Goal: Transaction & Acquisition: Purchase product/service

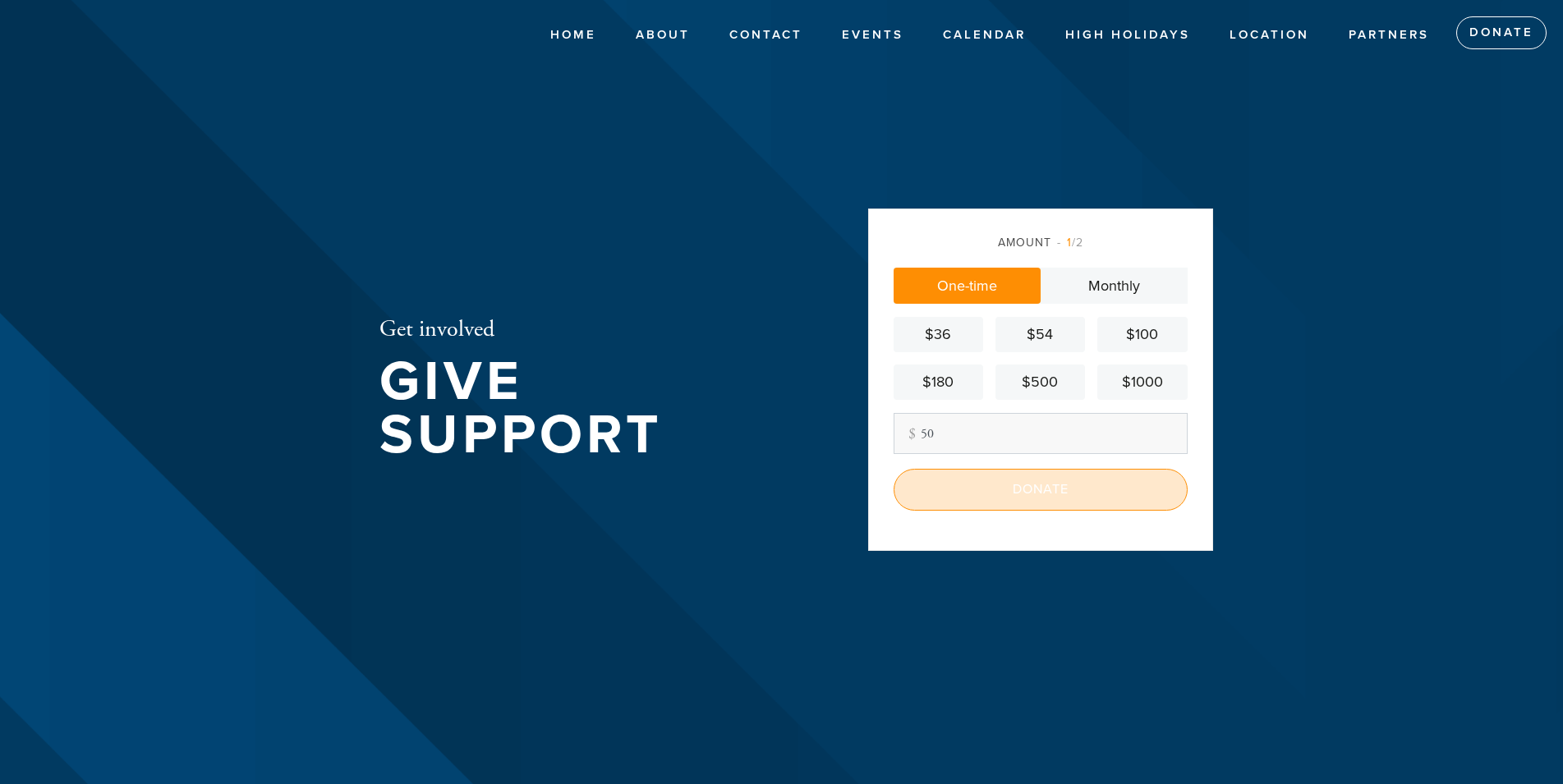
type input "50"
click at [1011, 499] on input "Donate" at bounding box center [1040, 489] width 294 height 41
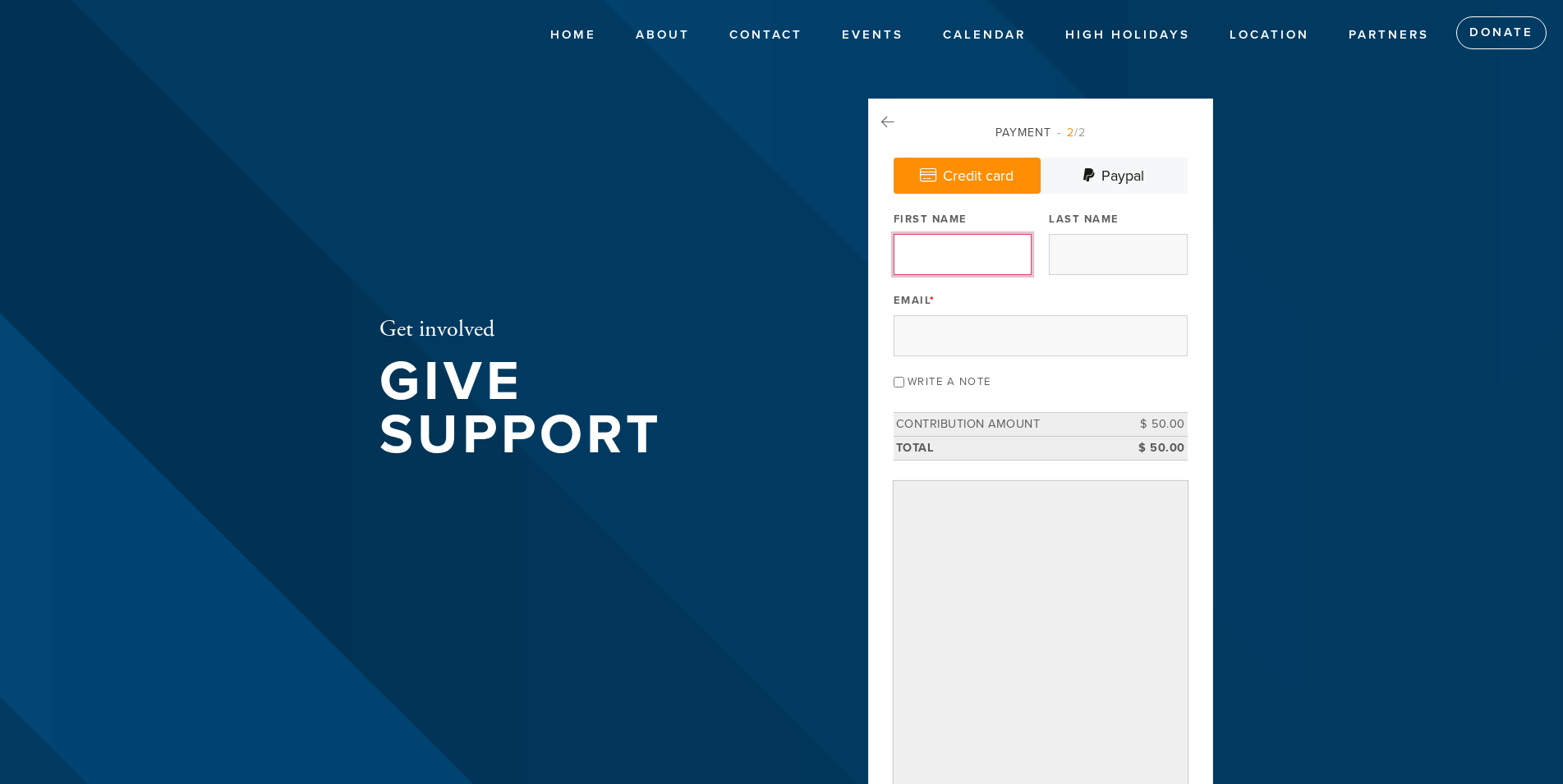
click at [906, 251] on input "First Name" at bounding box center [962, 254] width 138 height 41
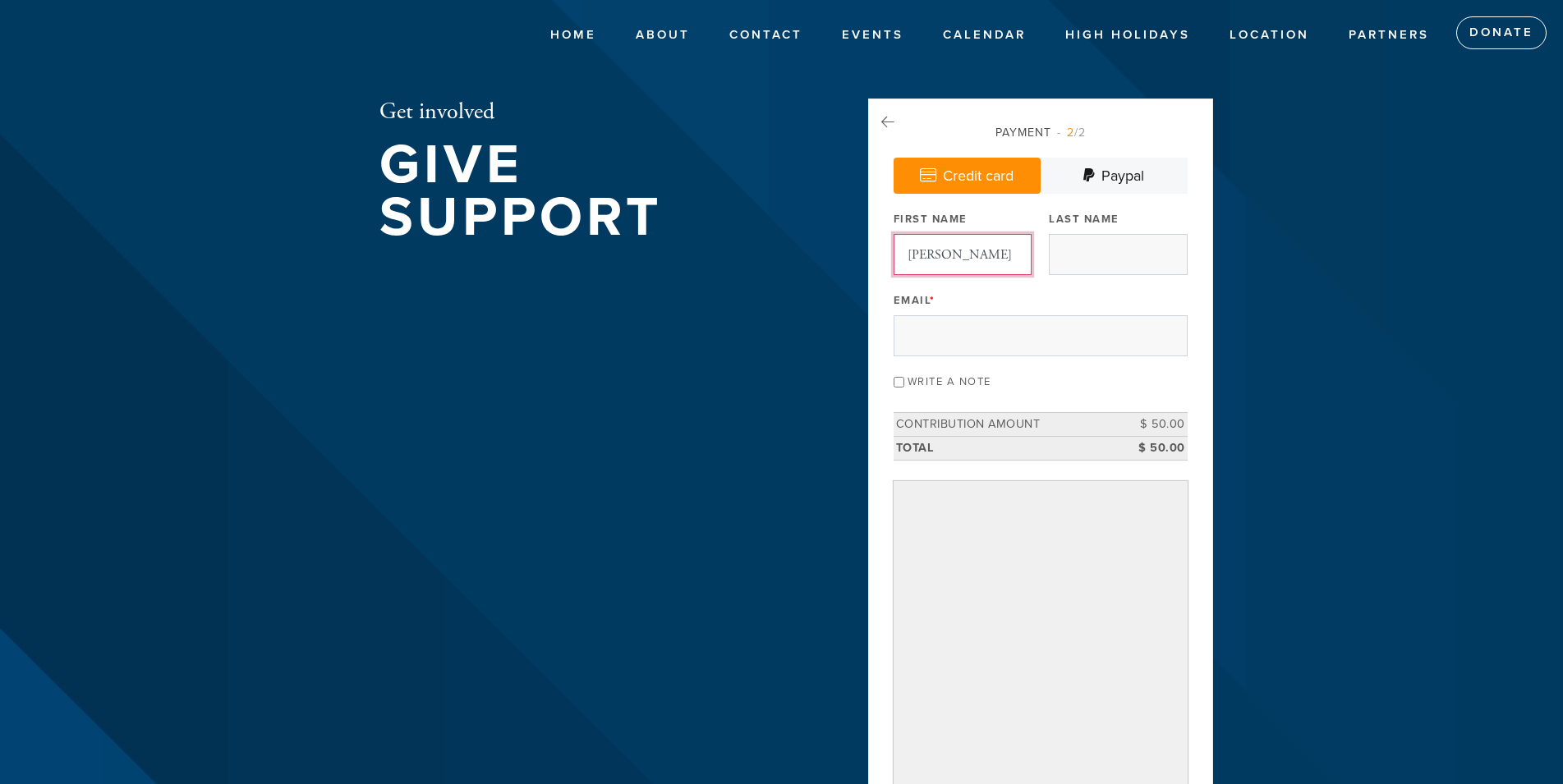
type input "[PERSON_NAME]"
type input "[EMAIL_ADDRESS][DOMAIN_NAME]"
click at [680, 381] on div "Get involved Give Support Payment 2 /2 Credit card [GEOGRAPHIC_DATA] Payment Pr…" at bounding box center [782, 505] width 887 height 814
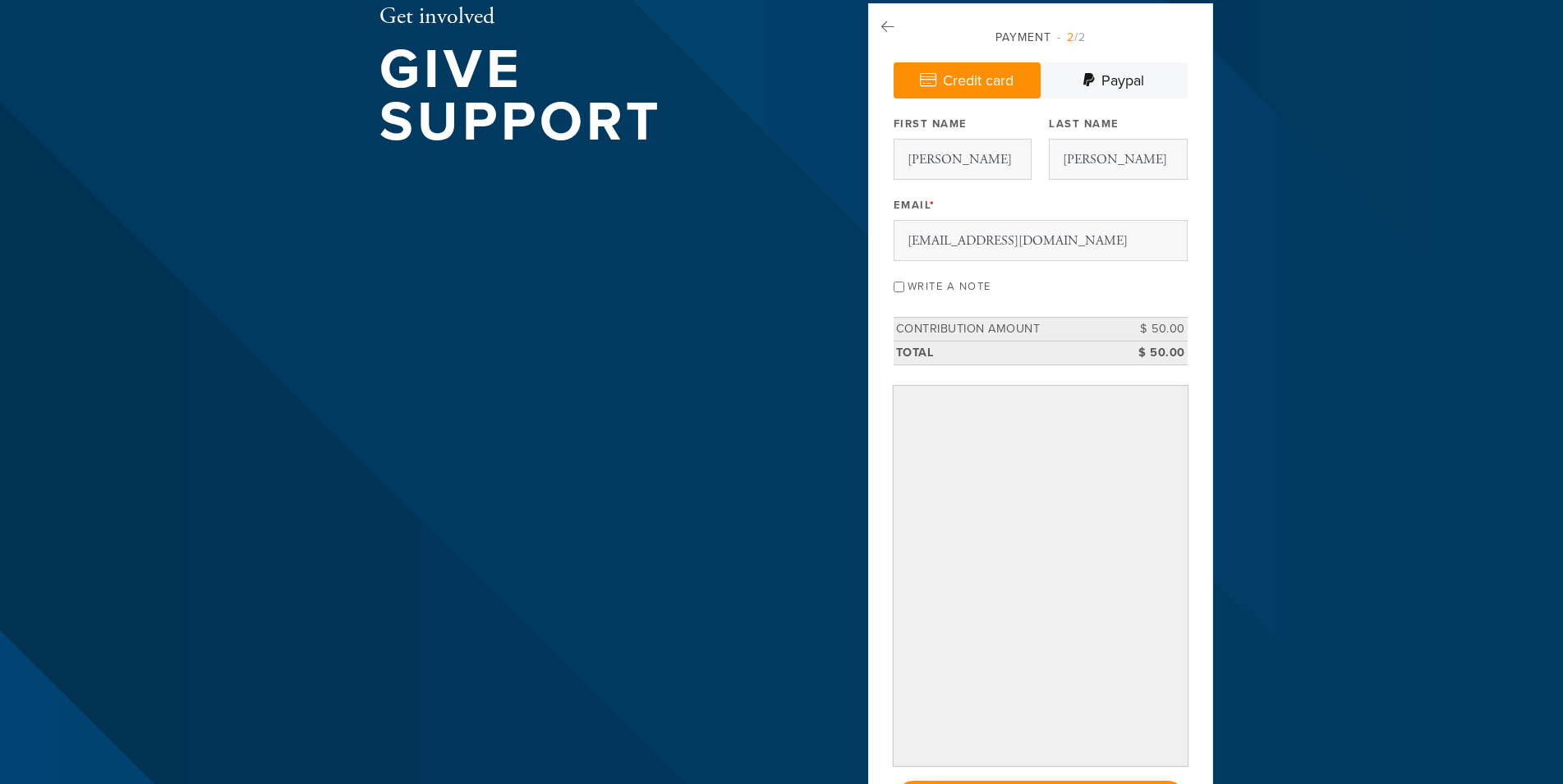
scroll to position [88, 0]
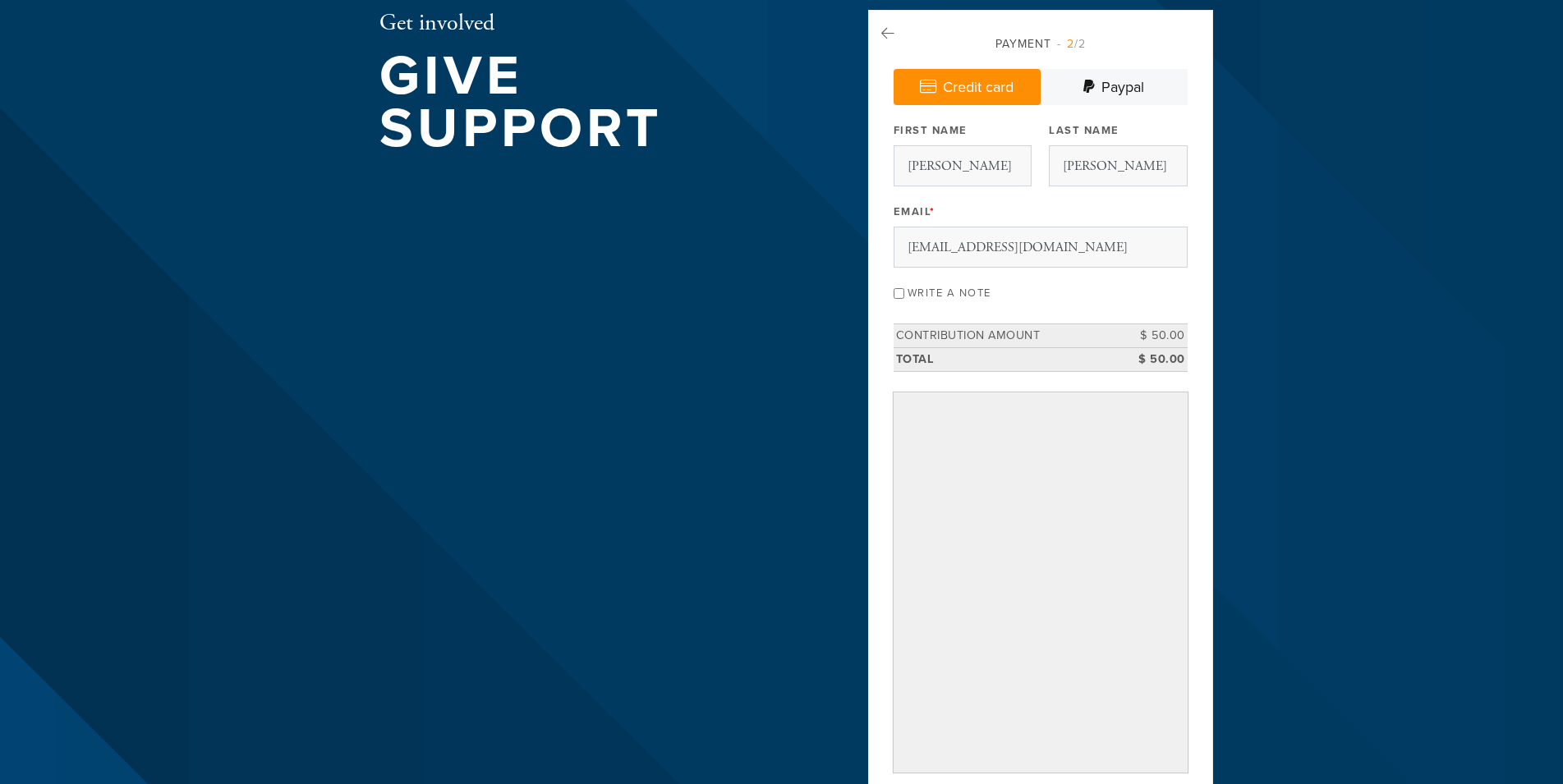
click at [903, 294] on input "Write a note" at bounding box center [898, 293] width 11 height 11
checkbox input "true"
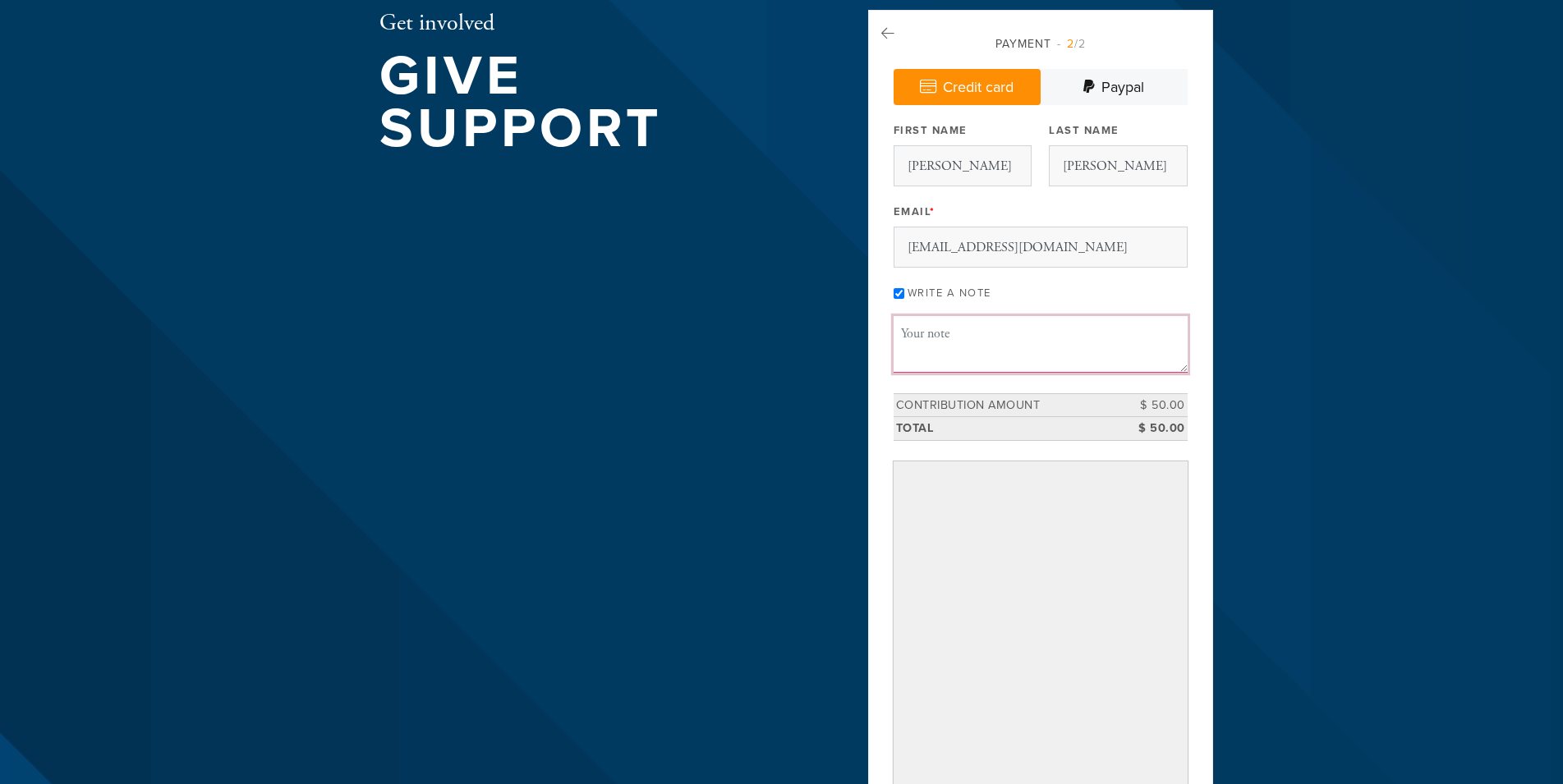
click at [917, 323] on textarea "Message or dedication" at bounding box center [1040, 344] width 294 height 56
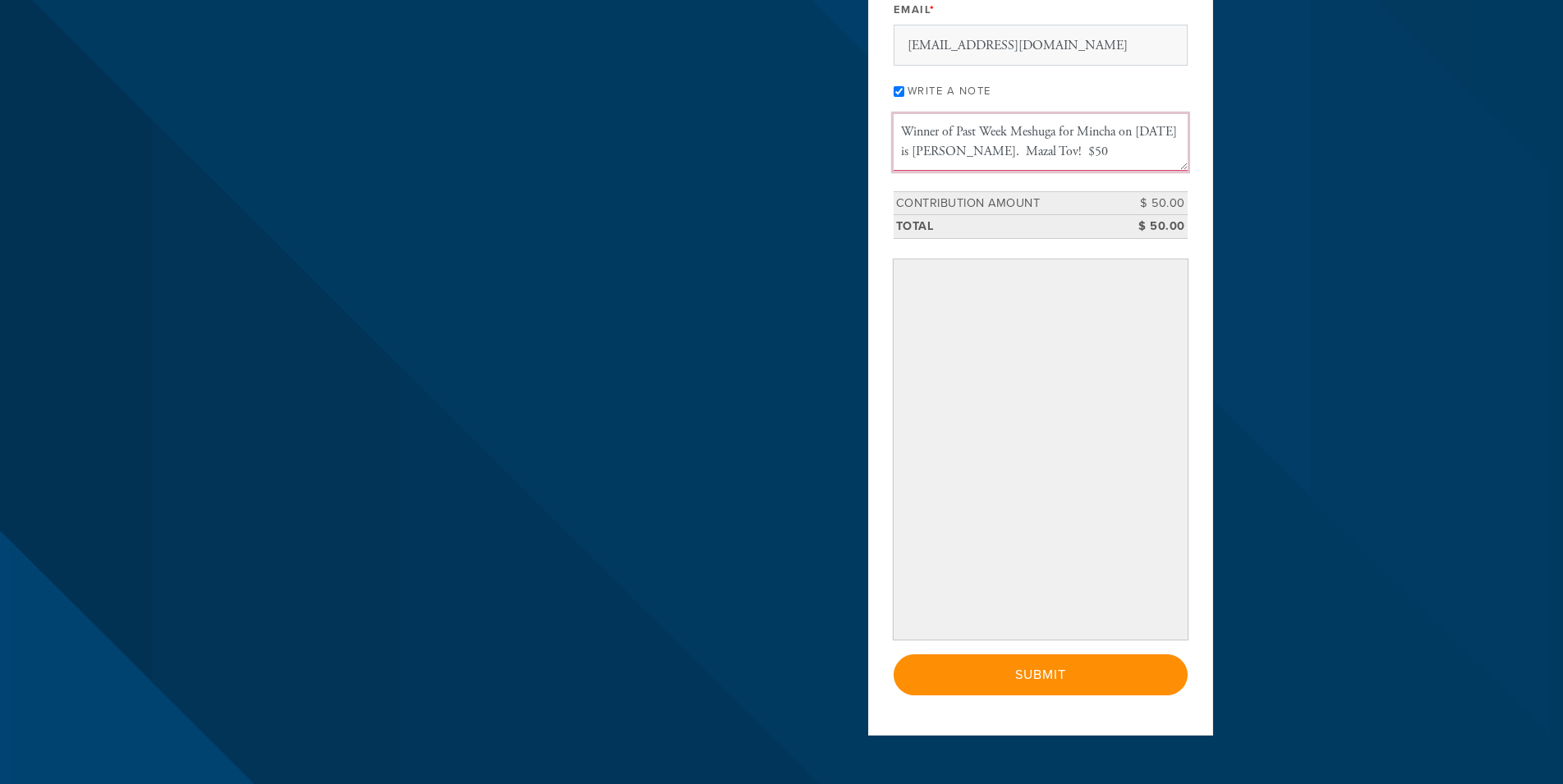
scroll to position [340, 0]
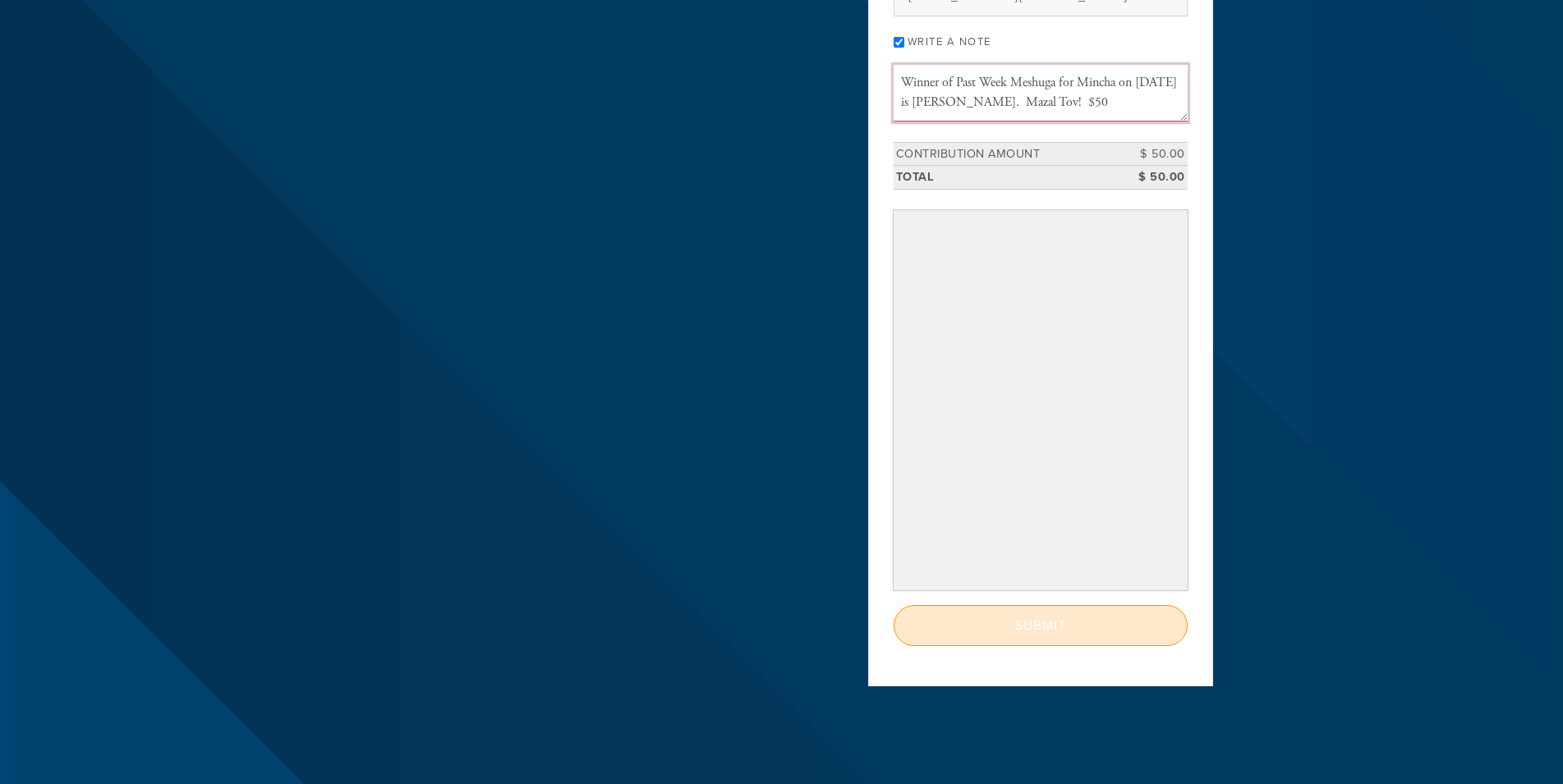
type textarea "Winner of Past Week Meshuga for Mincha on 9-13-25 is Leah Raichik. Mazal Tov! $…"
click at [1027, 645] on input "Submit" at bounding box center [1040, 625] width 294 height 41
click at [1037, 634] on div "< Previous Page Submit" at bounding box center [1040, 625] width 294 height 41
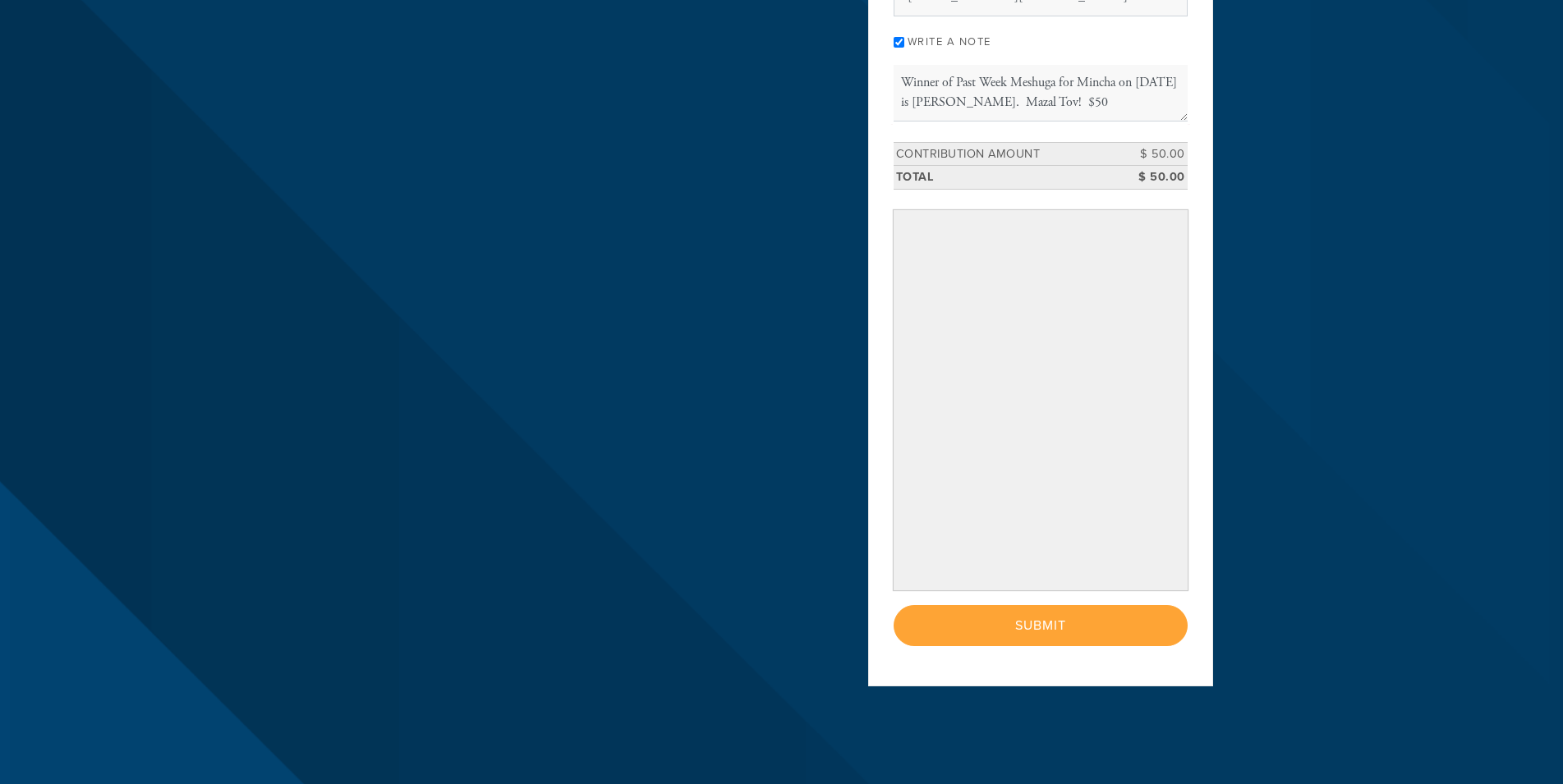
click at [898, 46] on input "Write a note" at bounding box center [898, 42] width 11 height 11
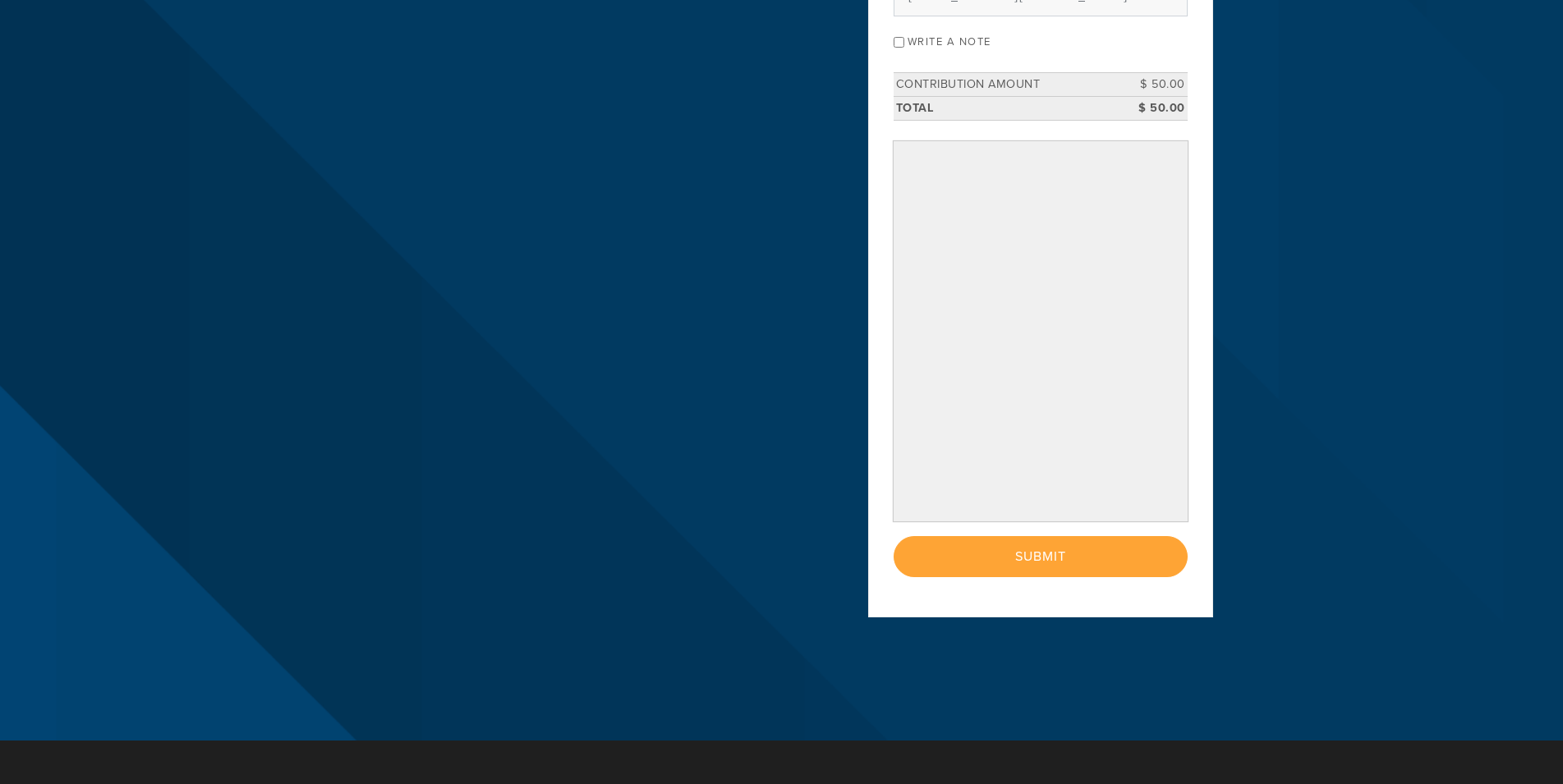
click at [898, 46] on input "Write a note" at bounding box center [898, 42] width 11 height 11
checkbox input "true"
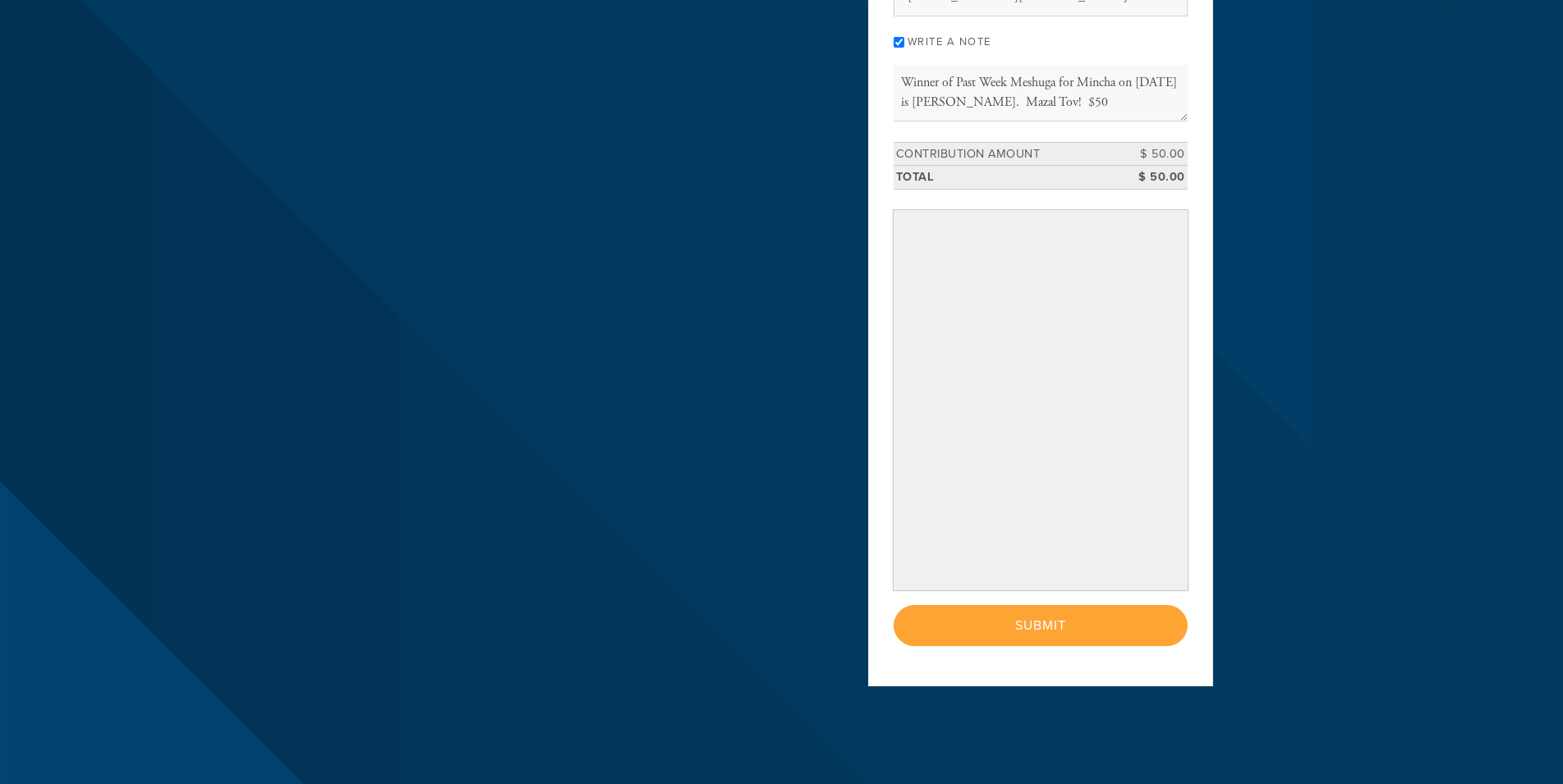
click at [1247, 567] on header "Home About Meet the Raichiks About Chabad Lubavitch Contact Events Calendar Jew…" at bounding box center [781, 234] width 1563 height 1149
click at [1042, 643] on div "< Previous Page Submit" at bounding box center [1040, 625] width 294 height 41
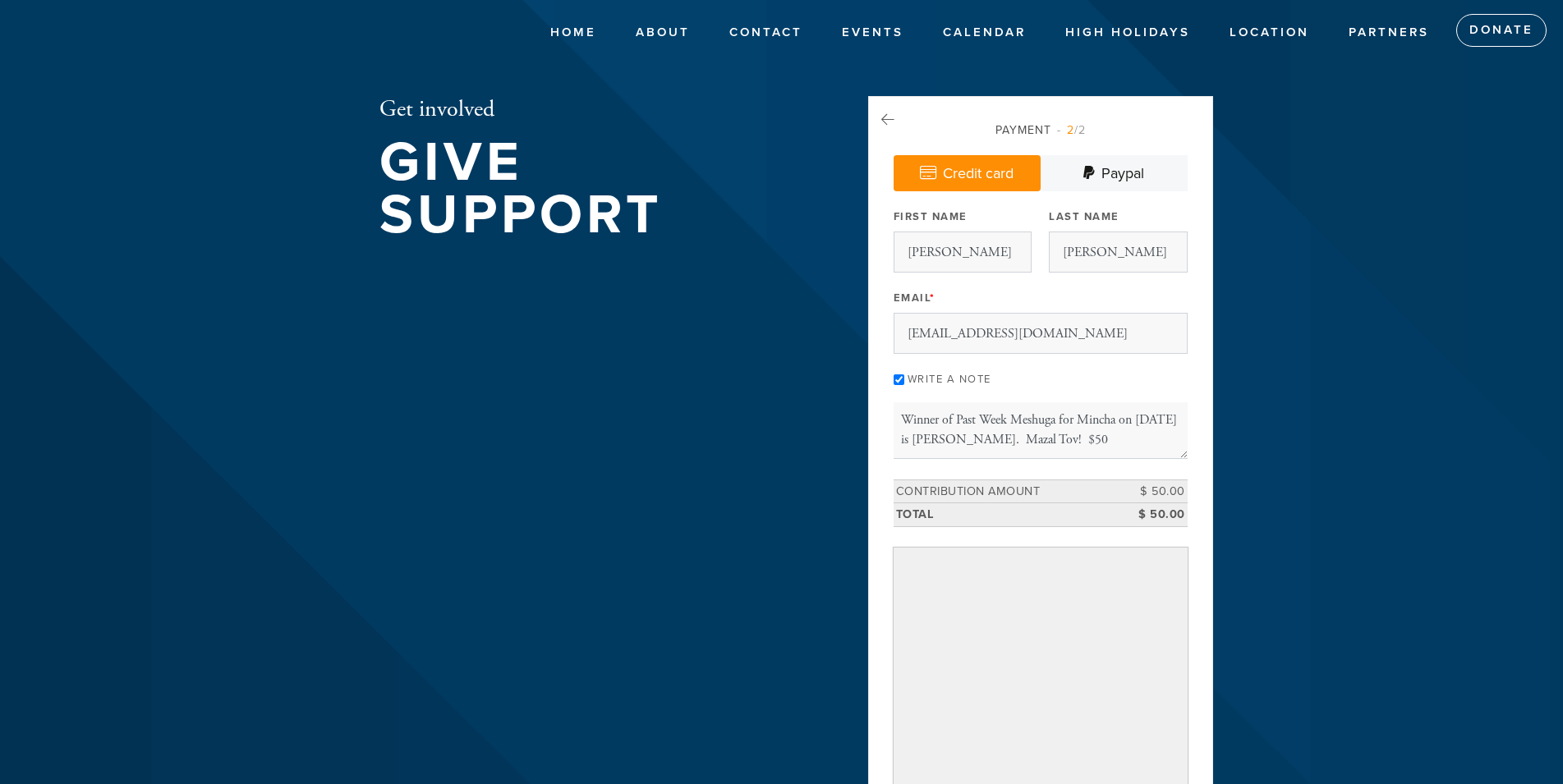
scroll to position [0, 0]
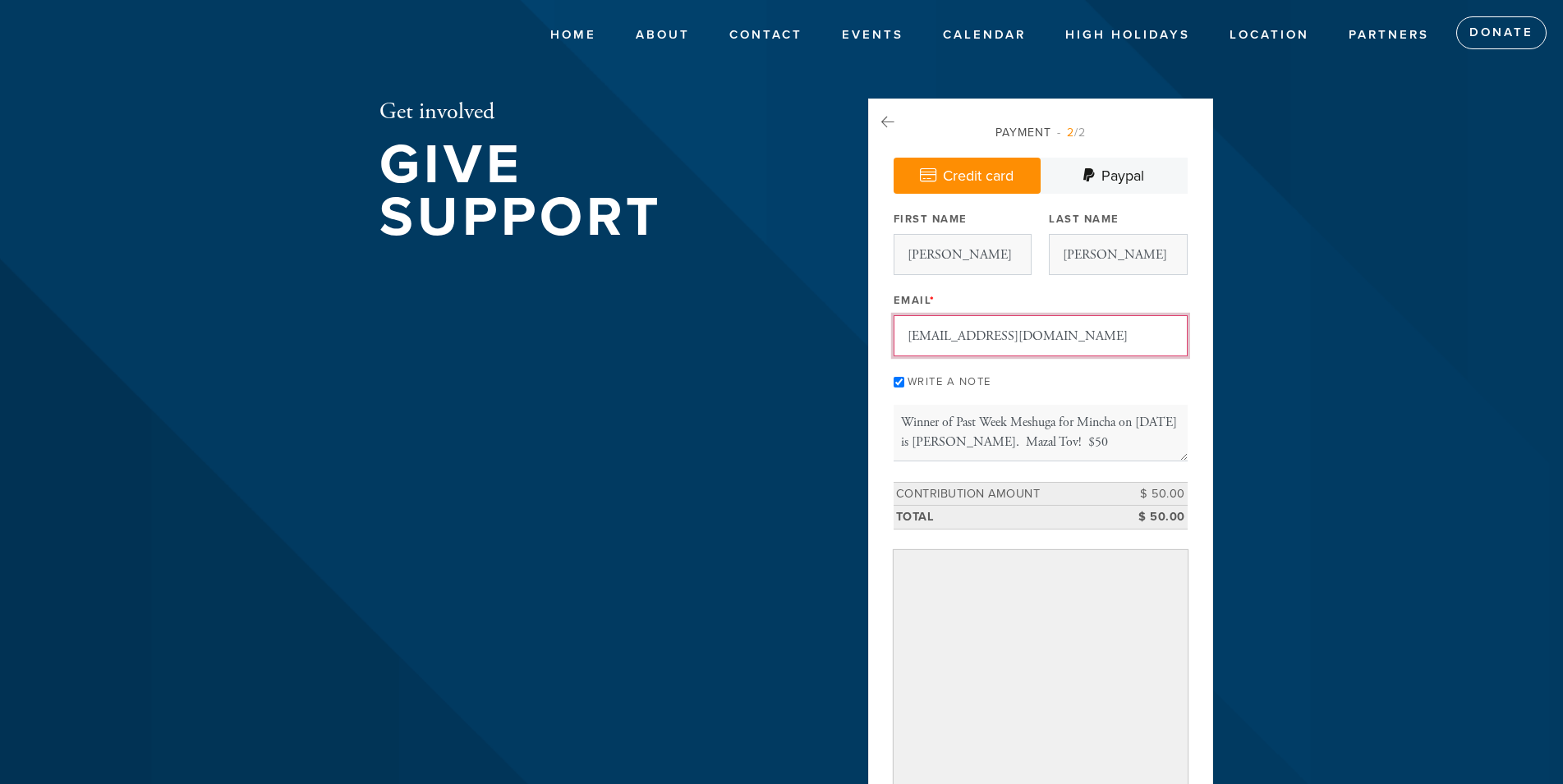
click at [1068, 346] on input "janfazalaw@yahoo.com" at bounding box center [1040, 336] width 294 height 41
click at [954, 252] on input "Ron" at bounding box center [962, 254] width 138 height 41
click at [1093, 253] on input "Janfaza" at bounding box center [1118, 254] width 138 height 41
click at [1109, 256] on input "Janfaza" at bounding box center [1118, 254] width 138 height 41
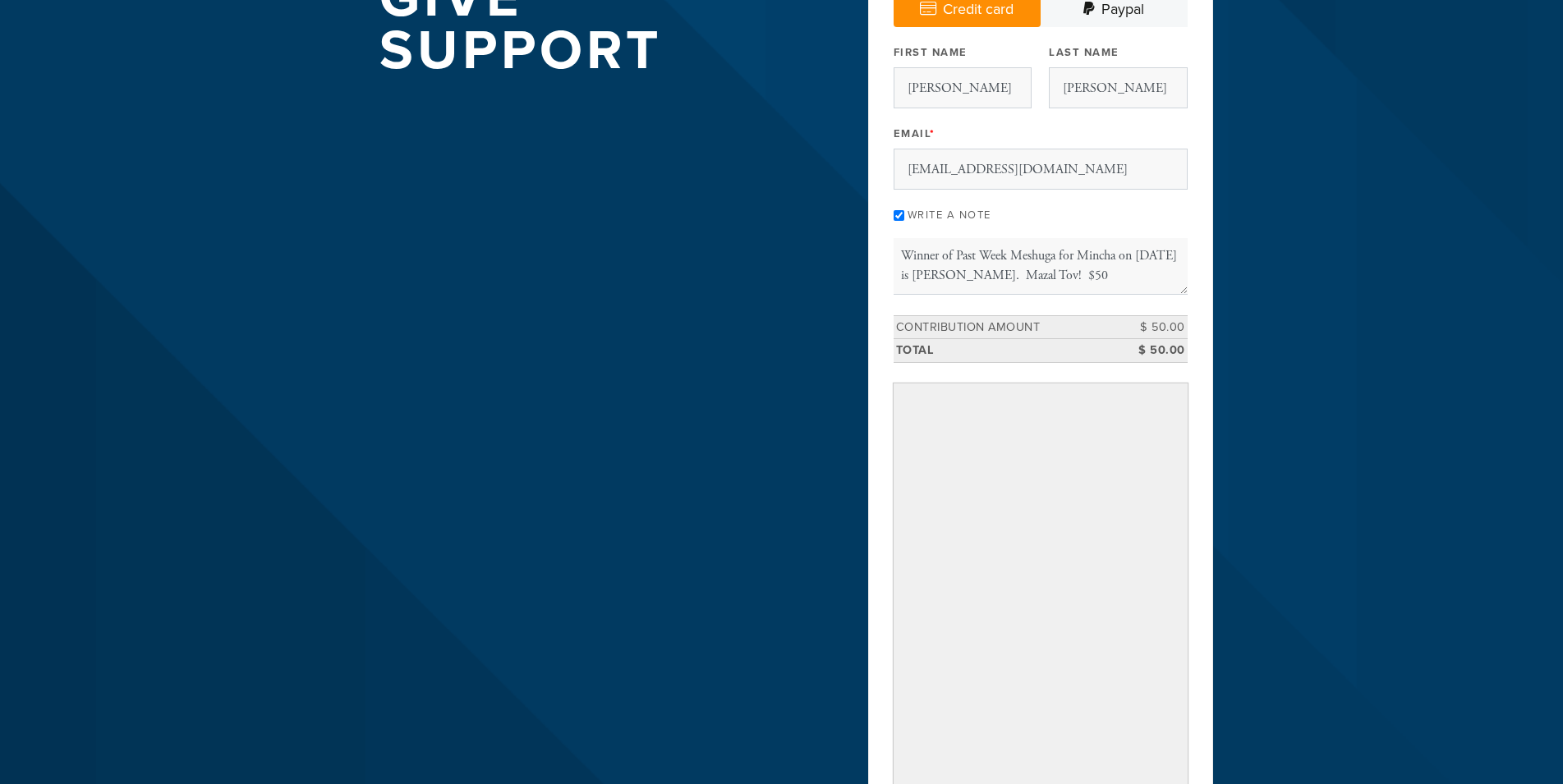
scroll to position [251, 0]
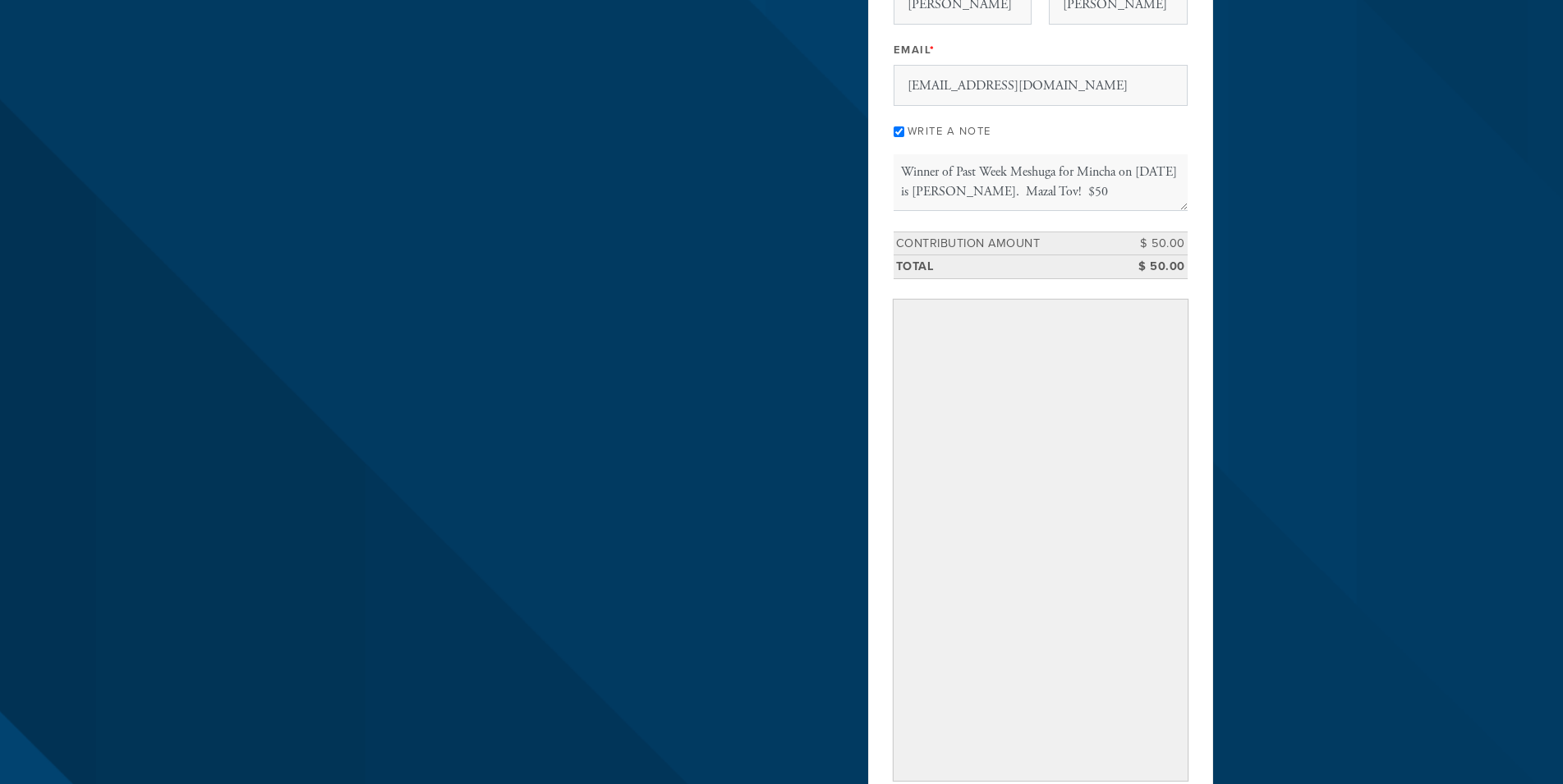
click at [1382, 436] on header "Home About Meet the Raichiks About Chabad Lubavitch Contact Events Calendar Jew…" at bounding box center [781, 375] width 1563 height 1250
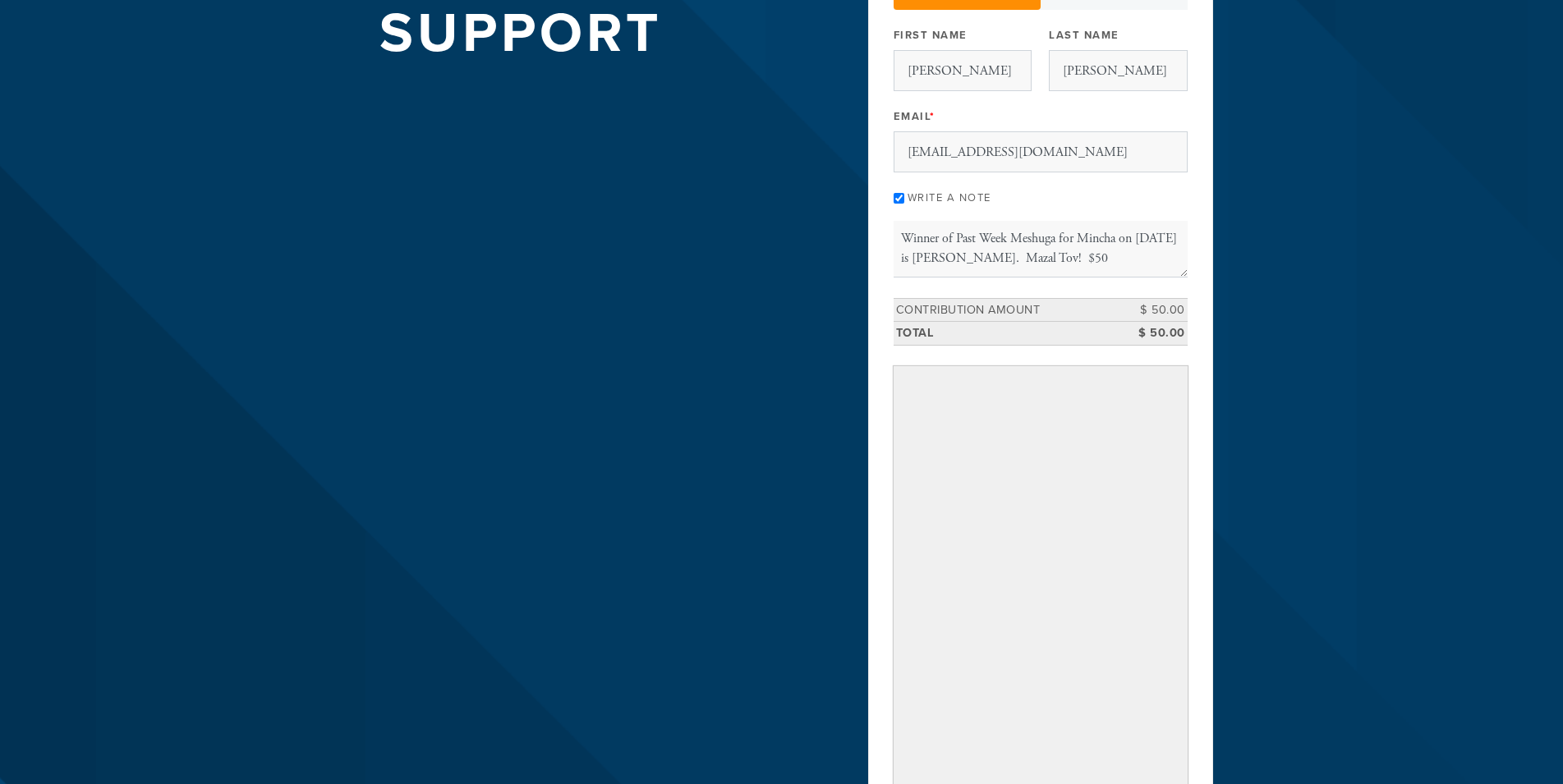
scroll to position [0, 0]
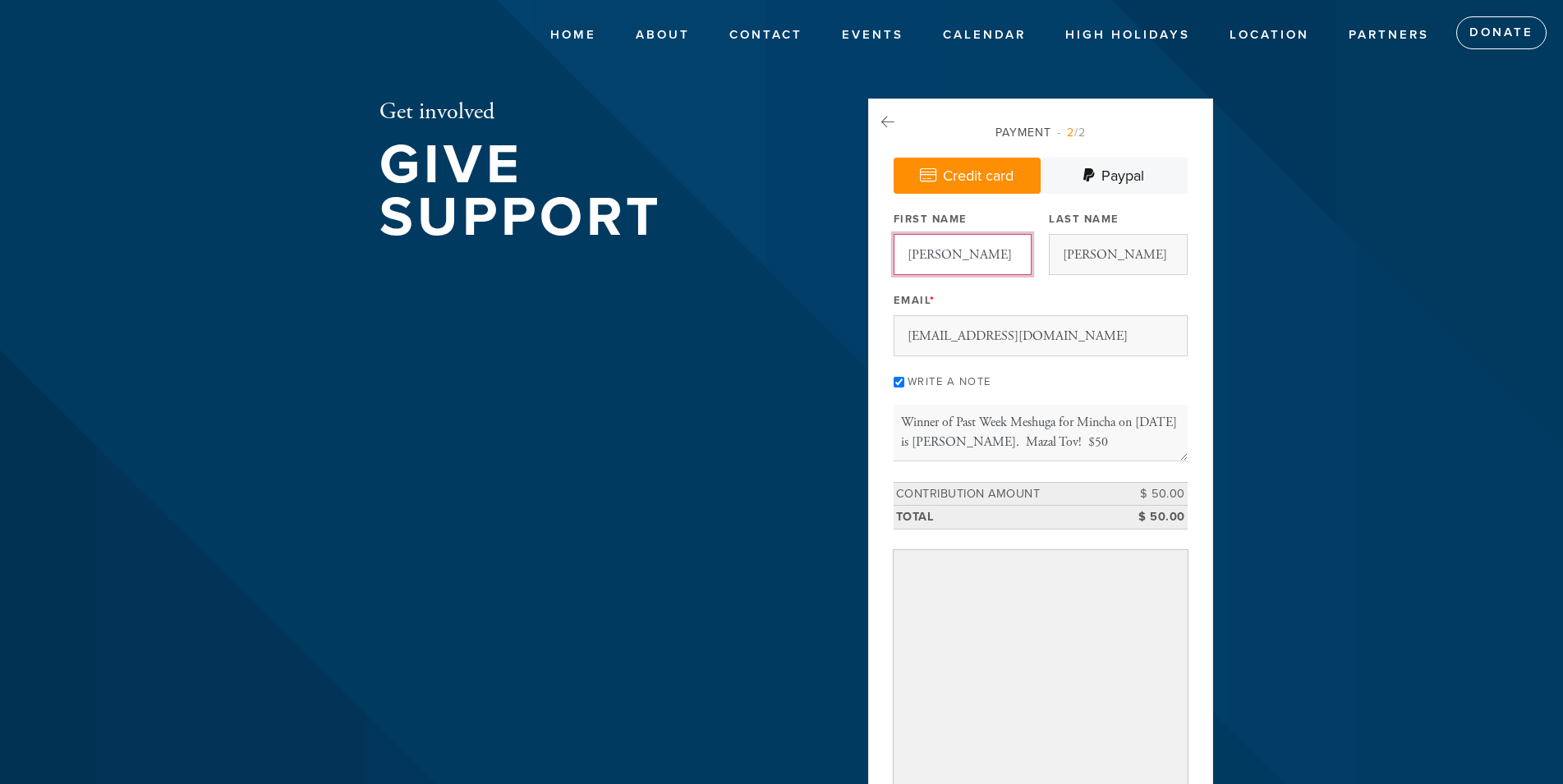
click at [944, 248] on input "Ron" at bounding box center [962, 254] width 138 height 41
click at [1135, 262] on input "Janfaza" at bounding box center [1118, 254] width 138 height 41
click at [1086, 343] on input "janfazalaw@yahoo.com" at bounding box center [1040, 336] width 294 height 41
click at [1056, 409] on textarea "Winner of Past Week Meshuga for Mincha on 9-13-25 is Leah Raichik. Mazal Tov! $…" at bounding box center [1040, 432] width 294 height 56
drag, startPoint x: 1152, startPoint y: 438, endPoint x: 875, endPoint y: 426, distance: 277.3
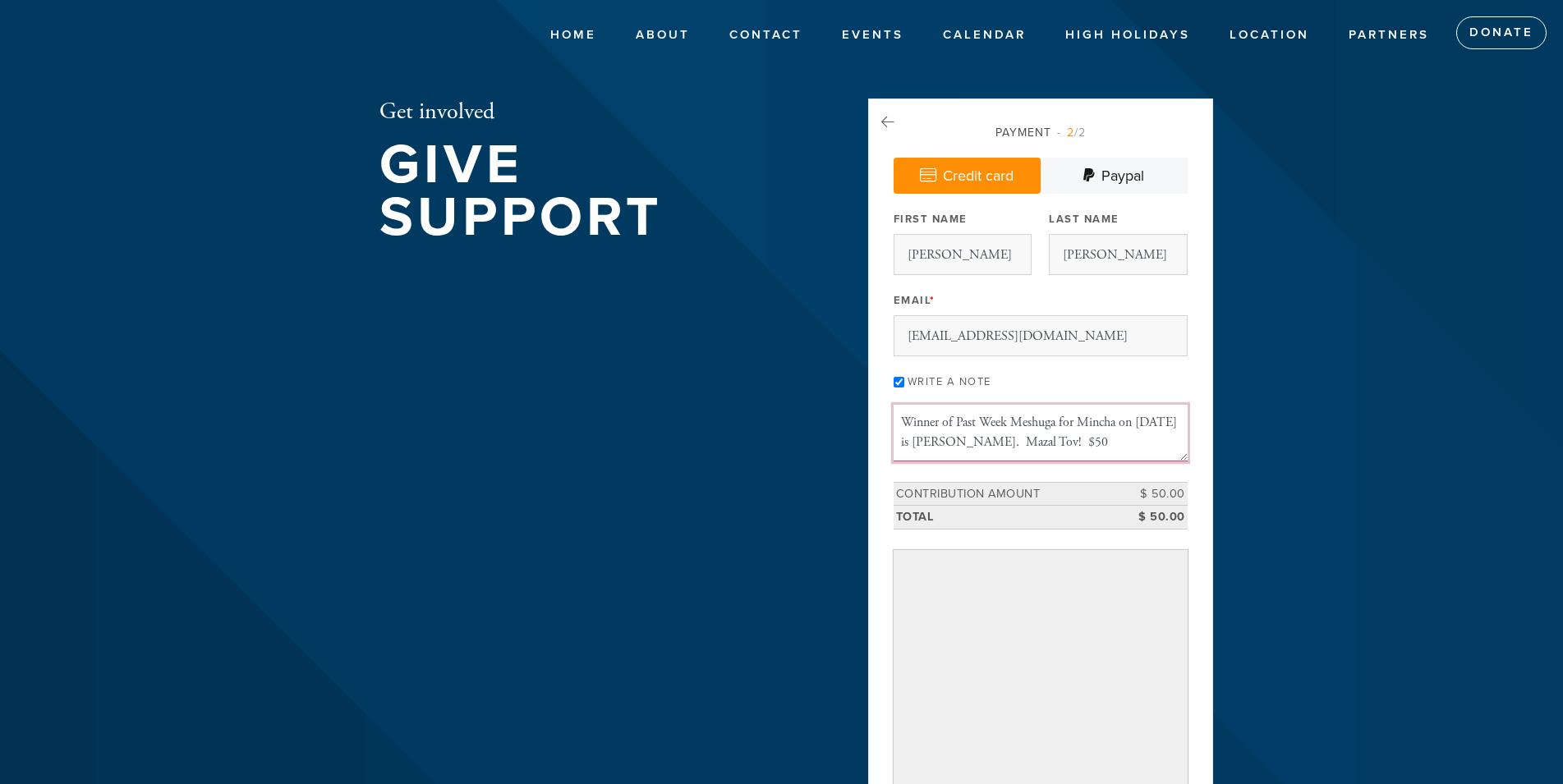
click at [893, 426] on textarea "Winner of Past Week Meshuga for Mincha on 9-13-25 is Leah Raichik. Mazal Tov! $…" at bounding box center [1040, 432] width 294 height 56
click at [1124, 437] on textarea "Winner of Past Week Meshuga for Mincha on 9-13-25 is Leah Raichik. Mazal Tov! $…" at bounding box center [1040, 432] width 294 height 56
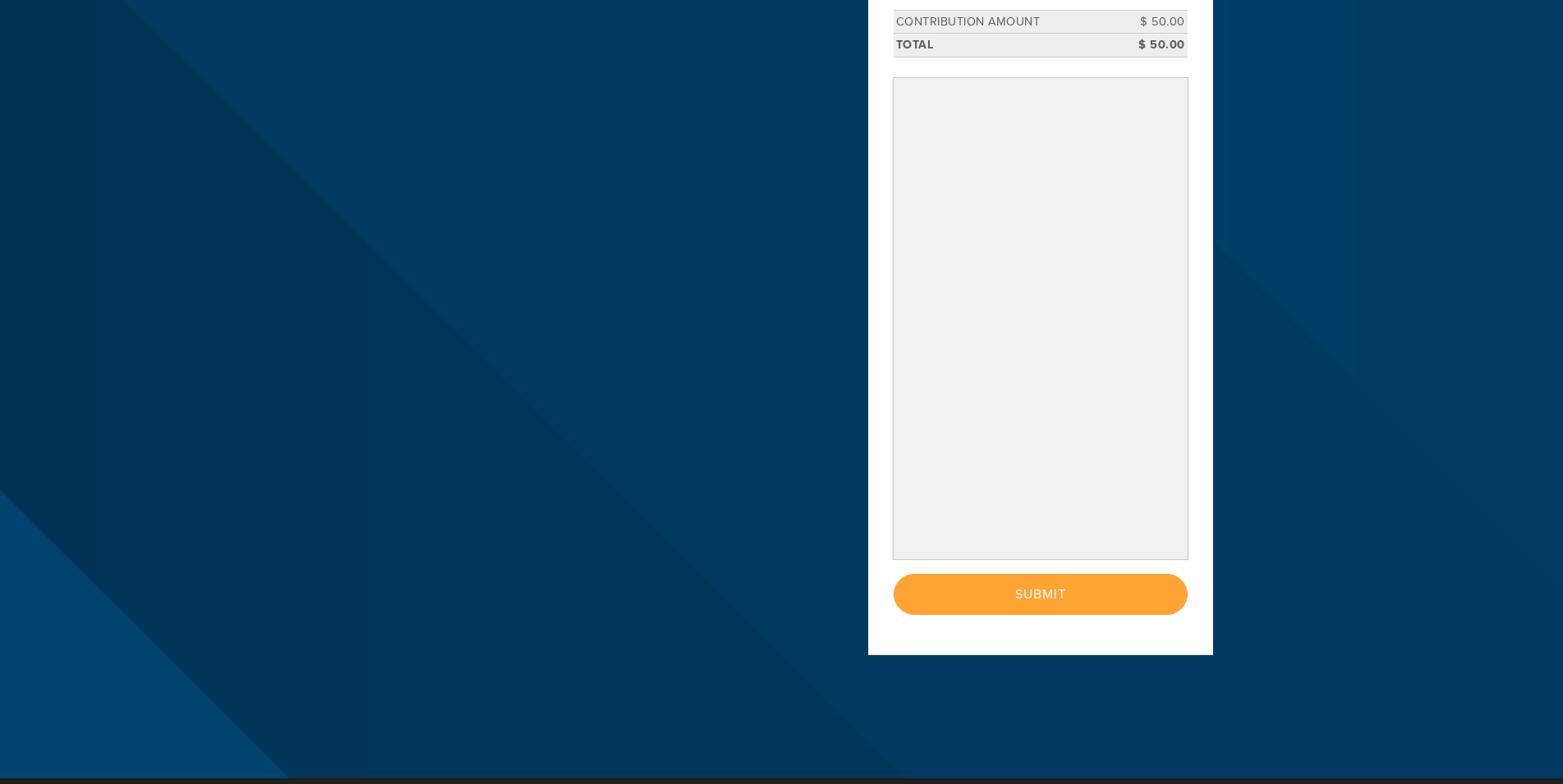
scroll to position [502, 0]
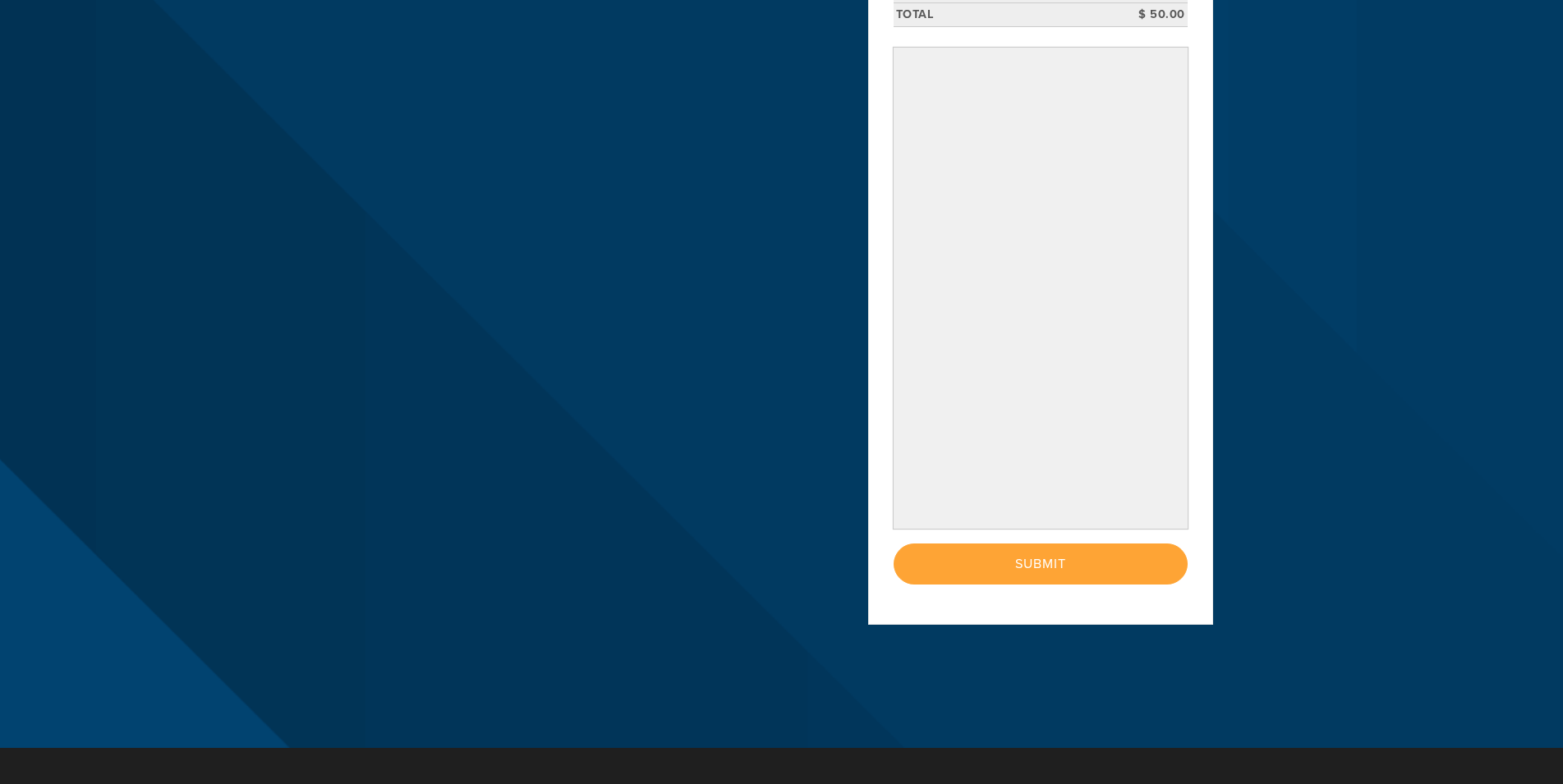
click at [1039, 572] on div "< Previous Page Submit" at bounding box center [1040, 564] width 294 height 41
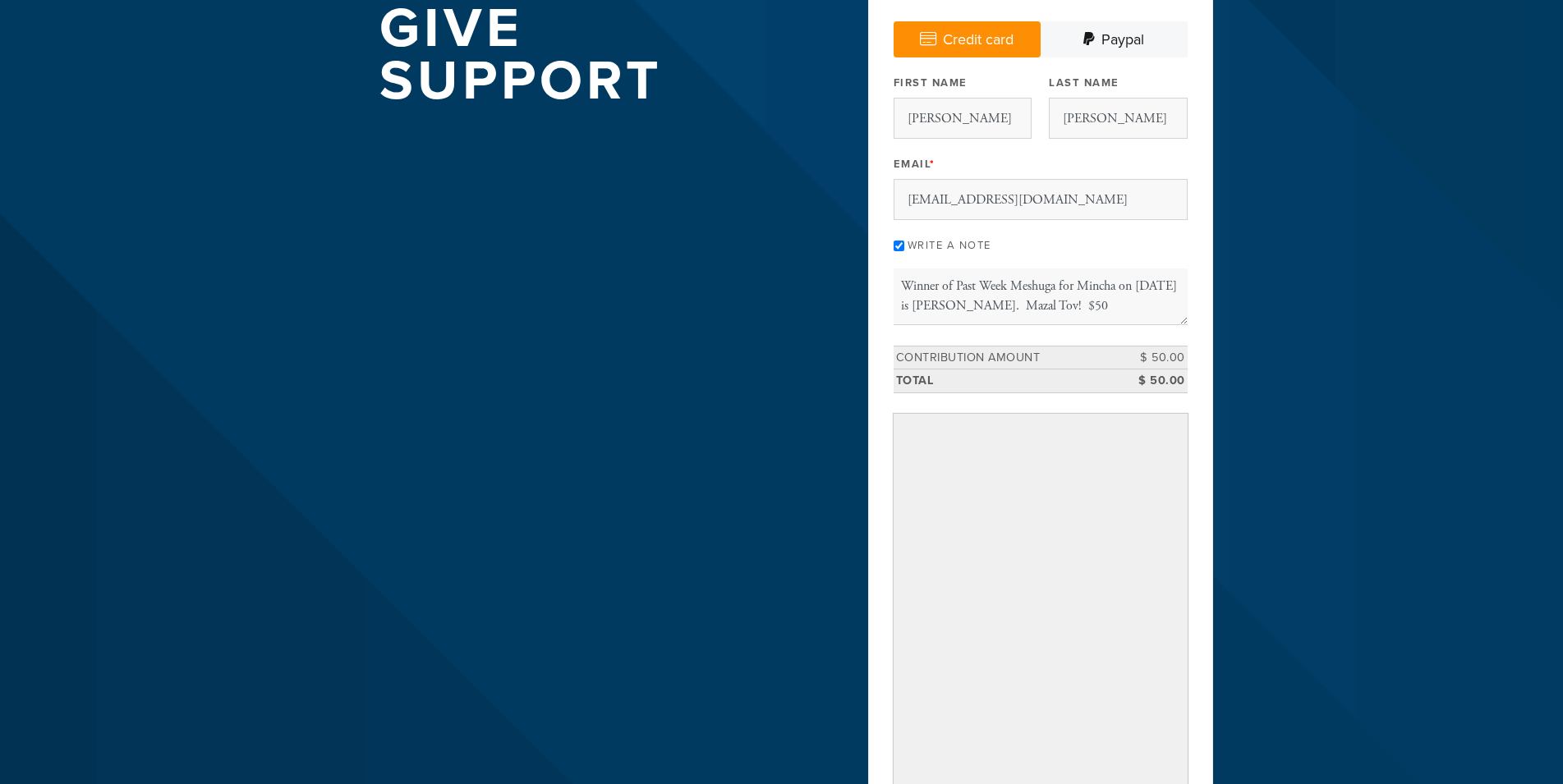
scroll to position [0, 0]
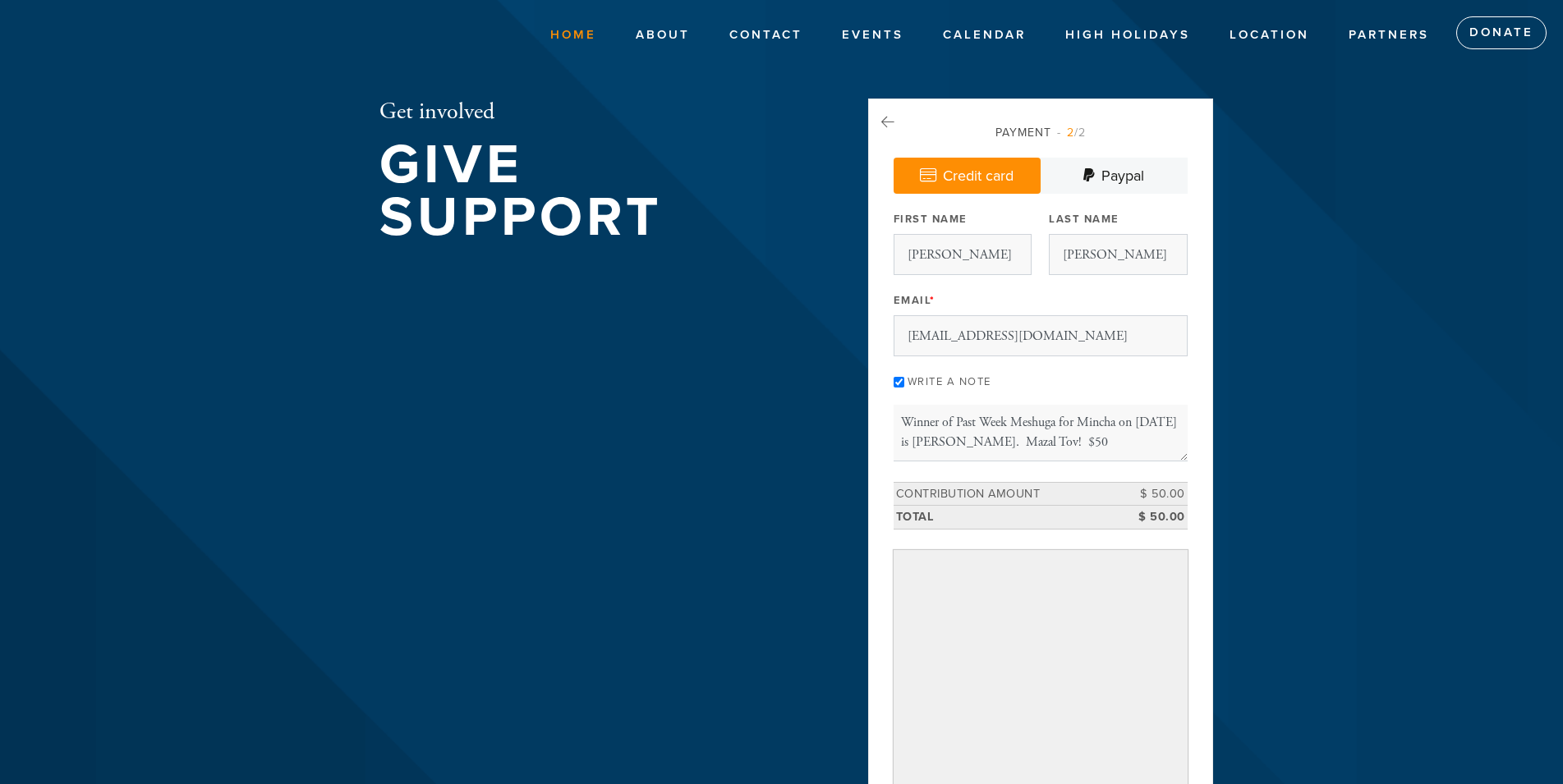
click at [569, 38] on link "Home" at bounding box center [573, 35] width 71 height 31
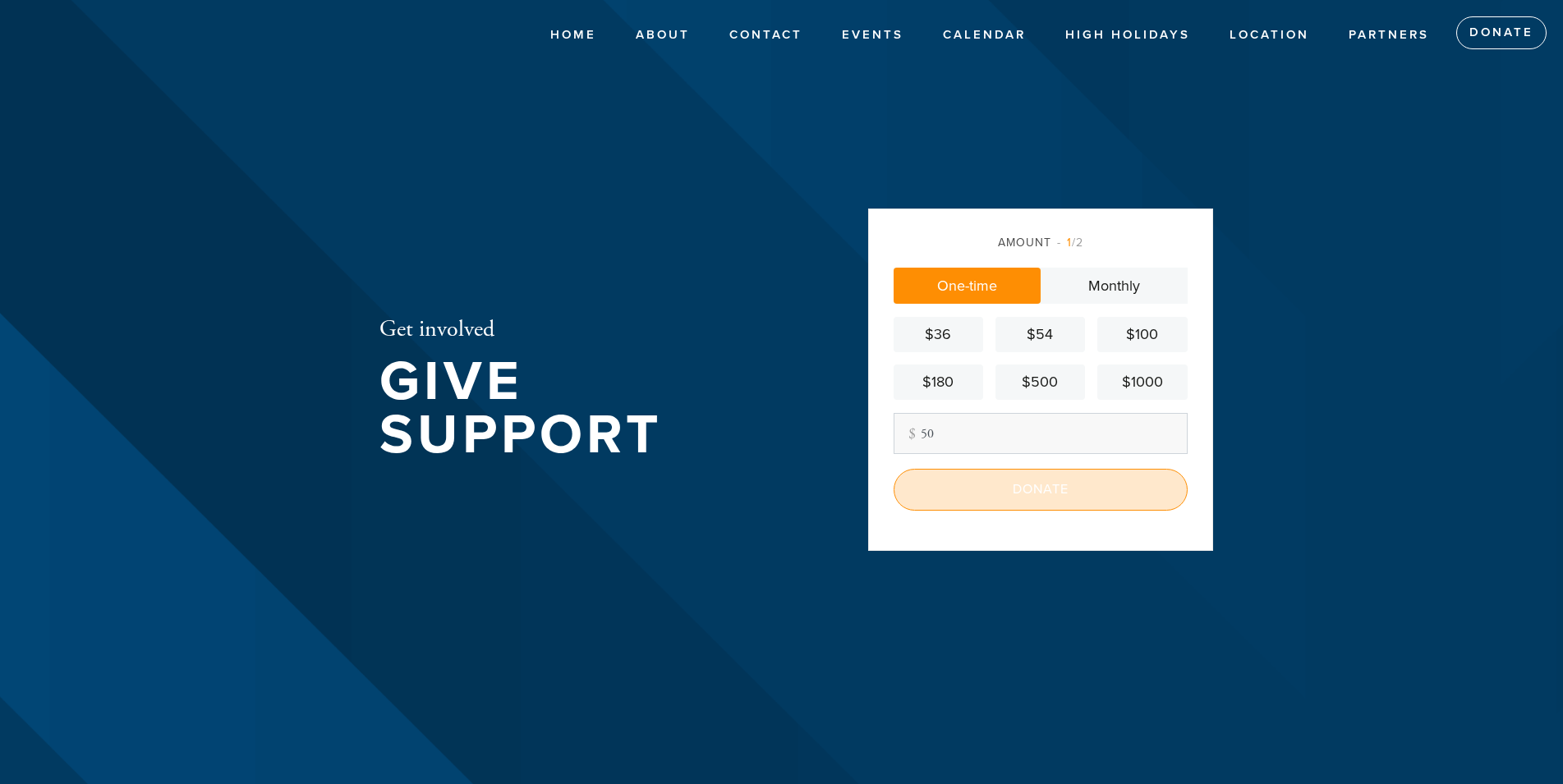
type input "50"
click at [995, 499] on input "Donate" at bounding box center [1040, 489] width 294 height 41
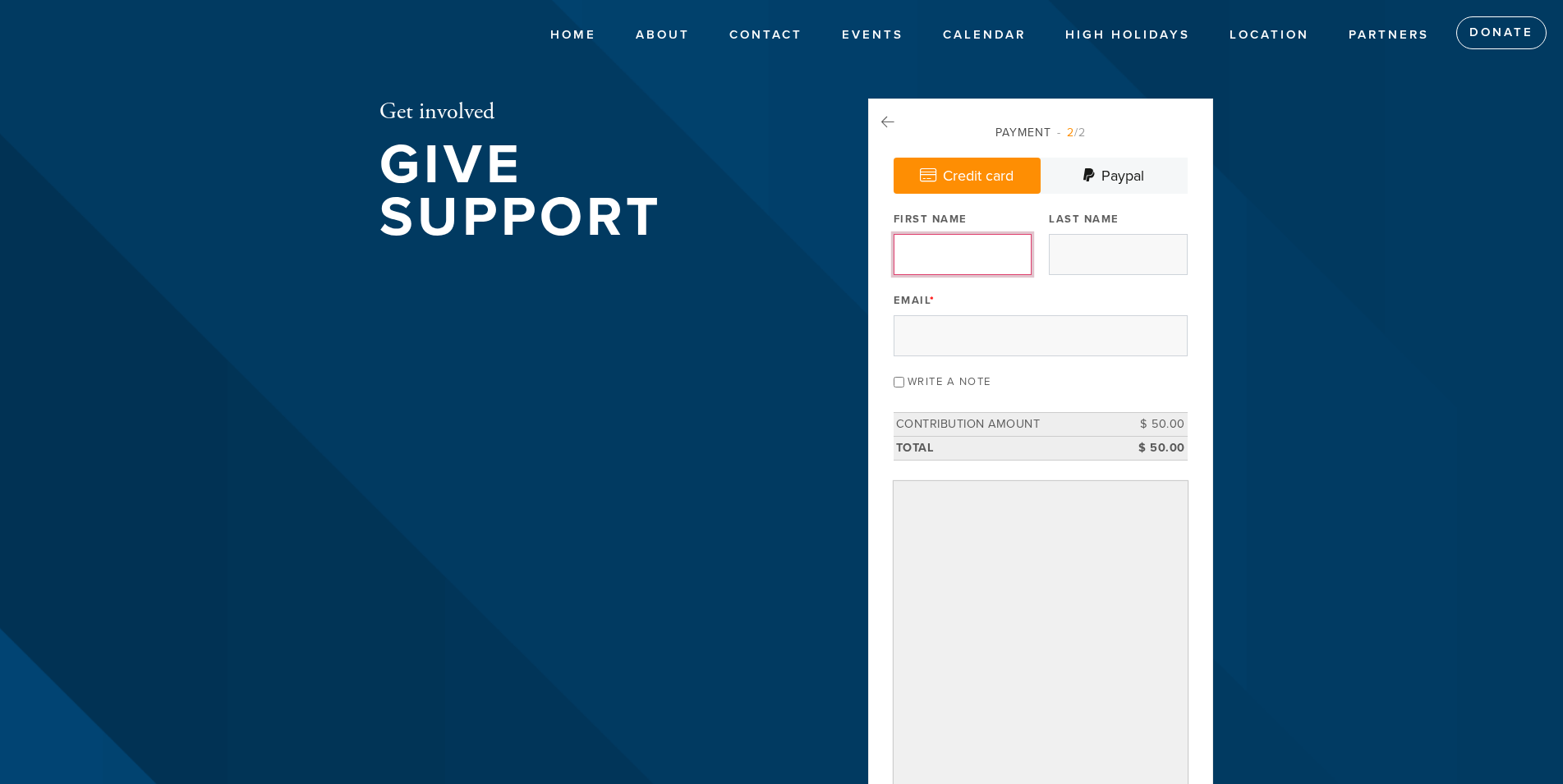
click at [949, 274] on input "First Name" at bounding box center [962, 254] width 138 height 41
type input "Ron"
type input "Janfaza"
type input "janfazalaw@yahoo.com"
click at [729, 395] on div "Get involved Give Support Payment 2 /2 Credit card Paypal Payment Processor Pay…" at bounding box center [782, 505] width 887 height 814
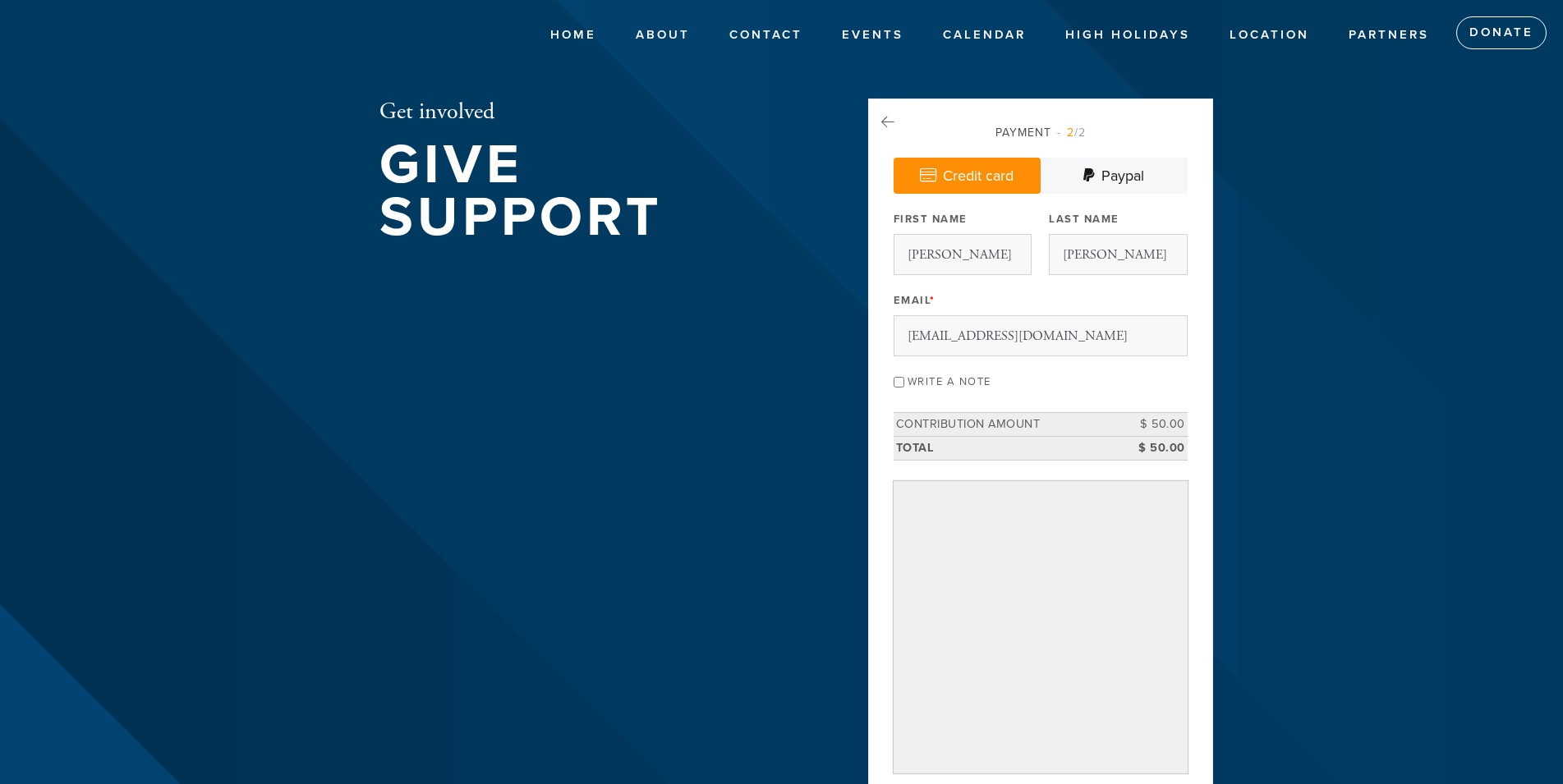
click at [896, 381] on input "Write a note" at bounding box center [898, 382] width 11 height 11
checkbox input "true"
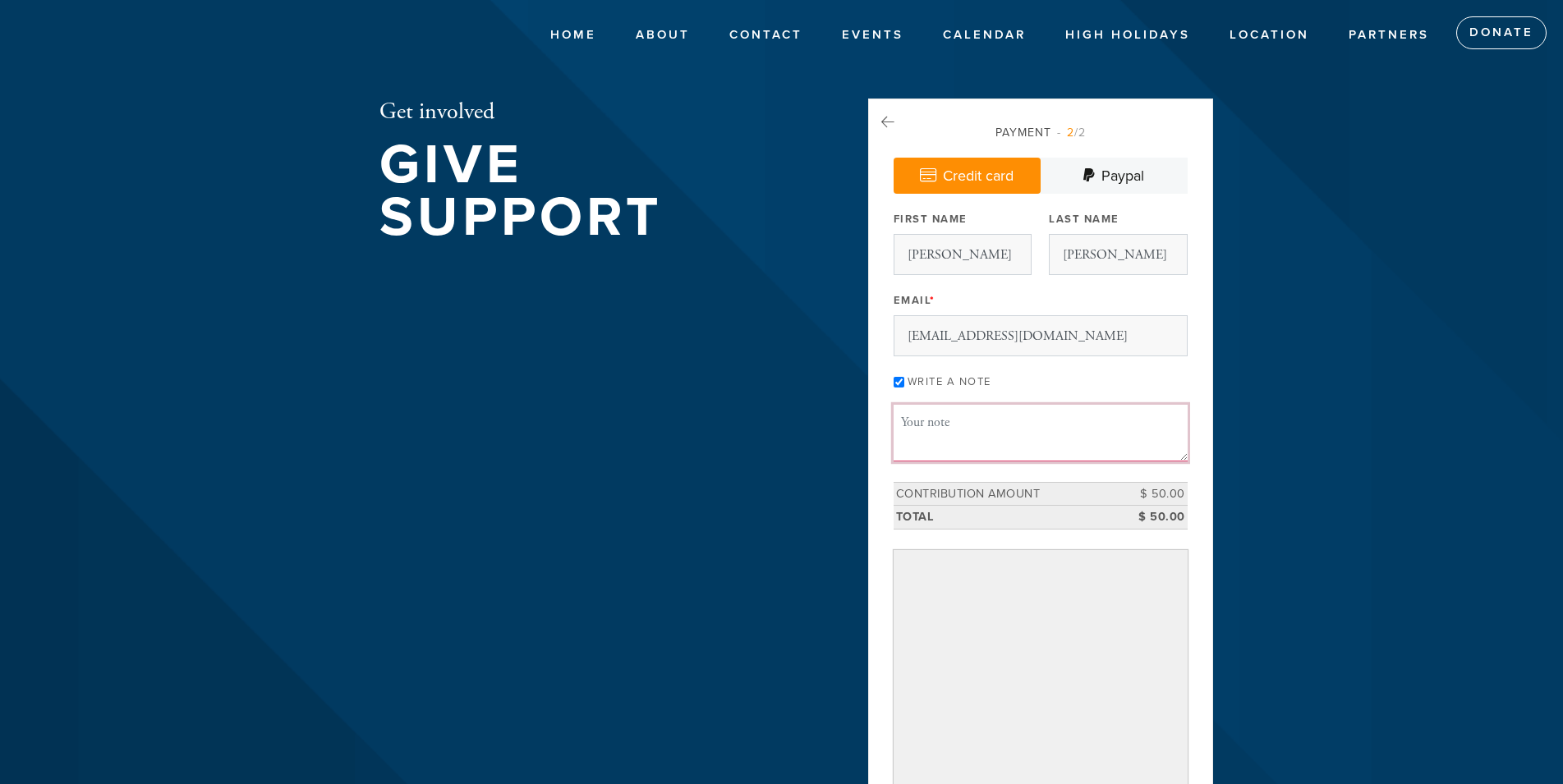
paste textarea "Winner of Past Week Meshuga for Mincha on 9-13-25 is Leah Raichik. Mazal Tov! $…"
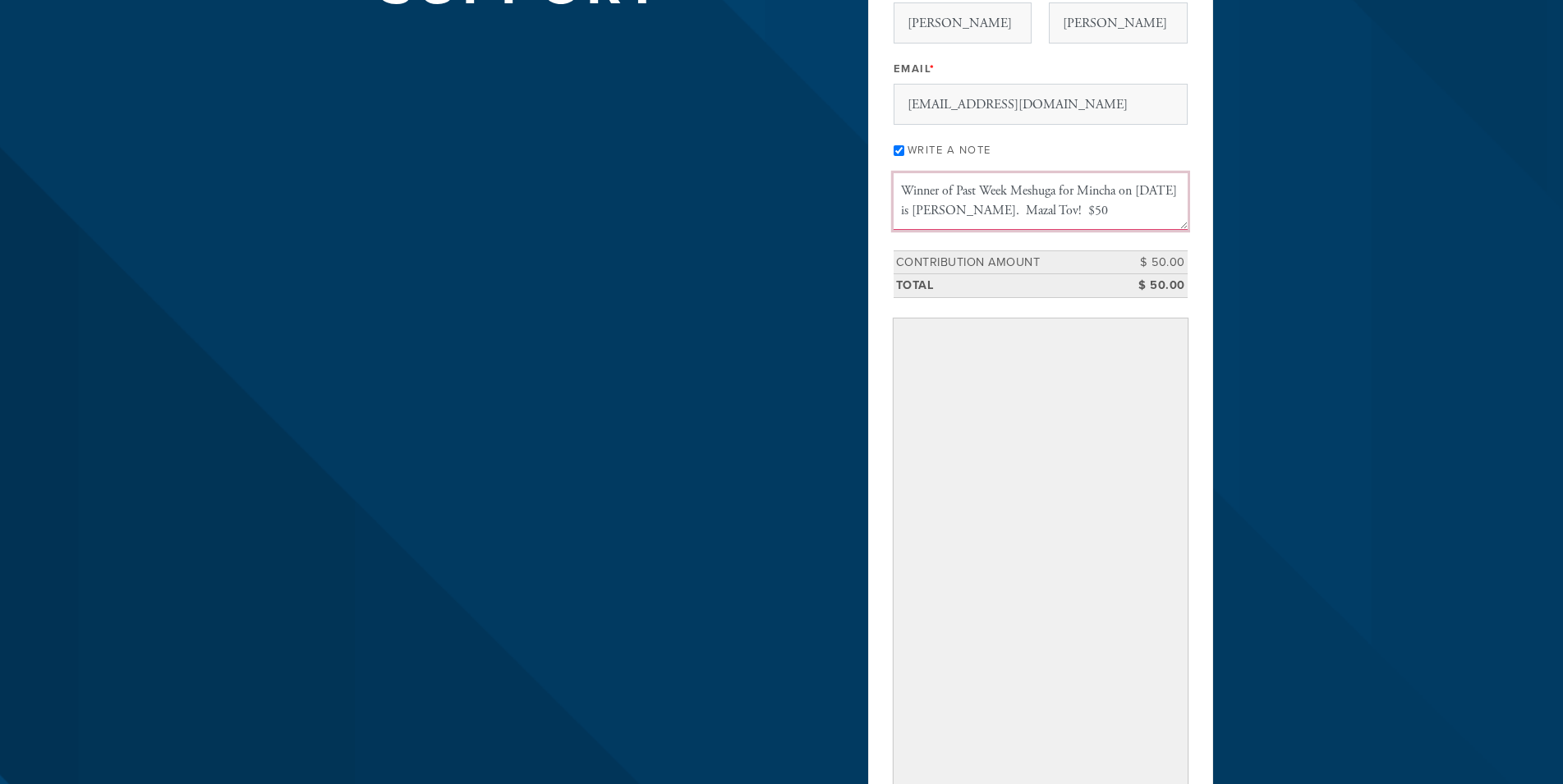
scroll to position [251, 0]
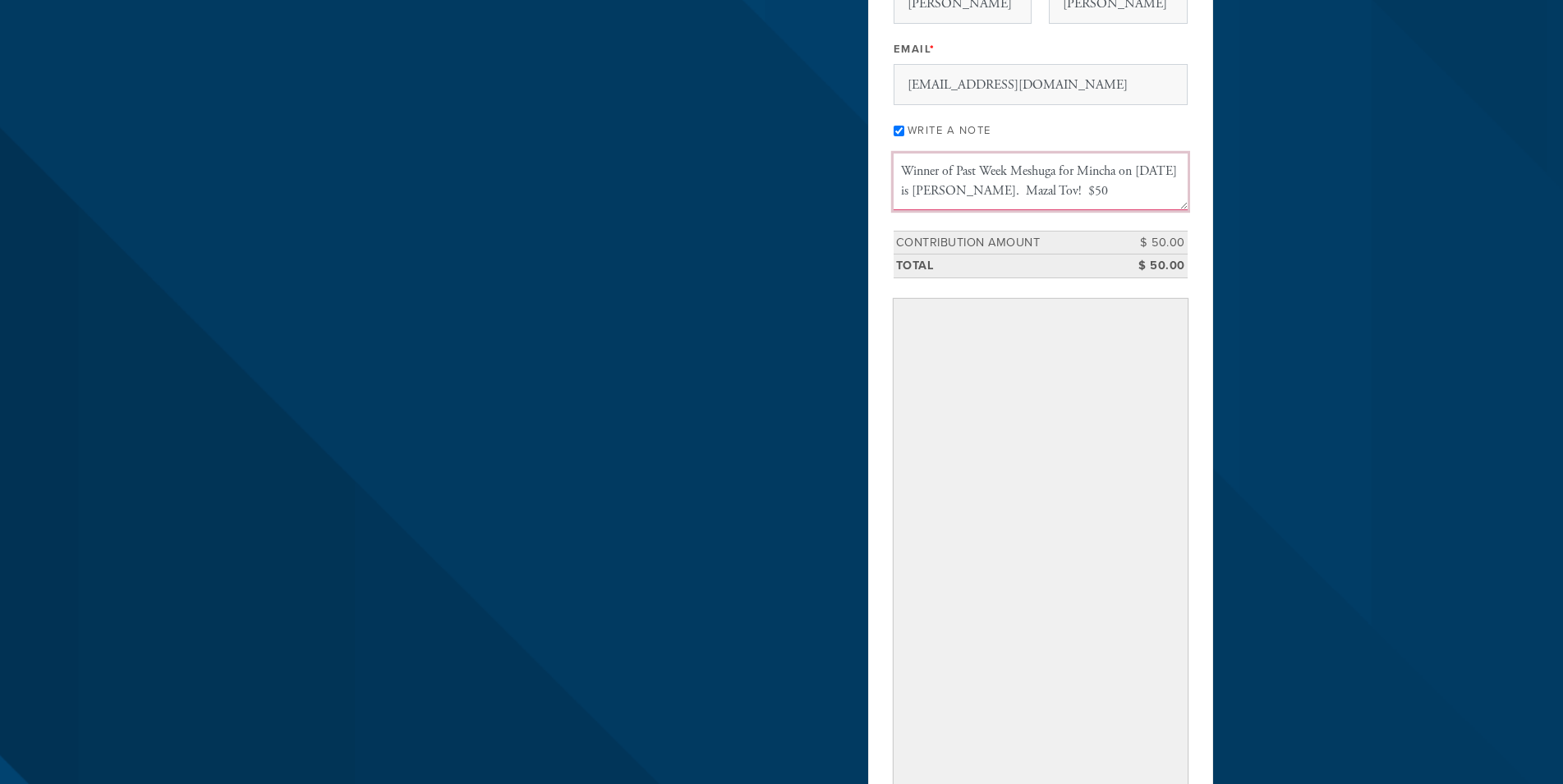
type textarea "Winner of Past Week Meshuga for Mincha on 9-13-25 is Leah Raichik. Mazal Tov! $…"
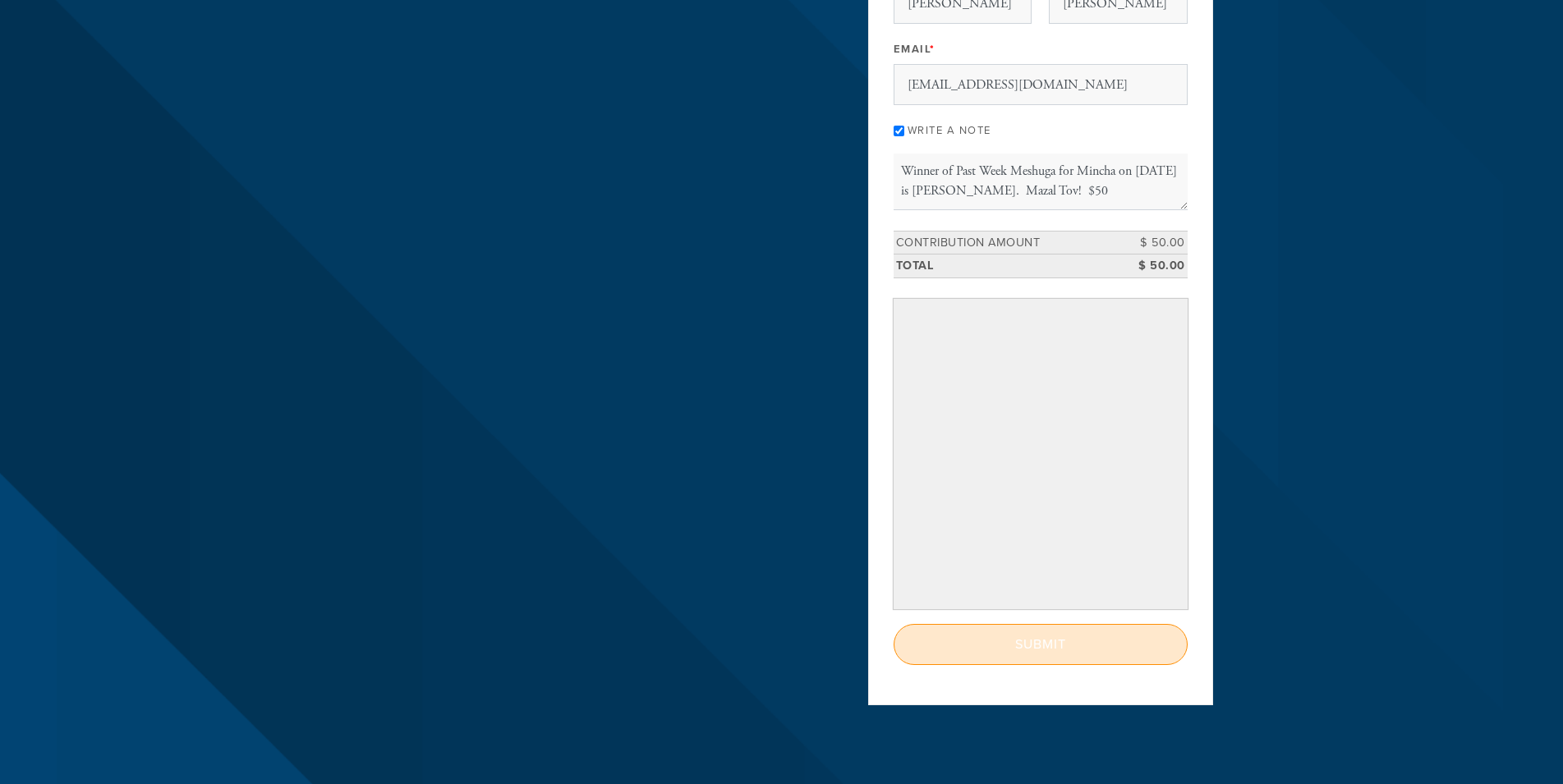
click at [1037, 653] on input "Submit" at bounding box center [1040, 644] width 294 height 41
